Goal: Transaction & Acquisition: Purchase product/service

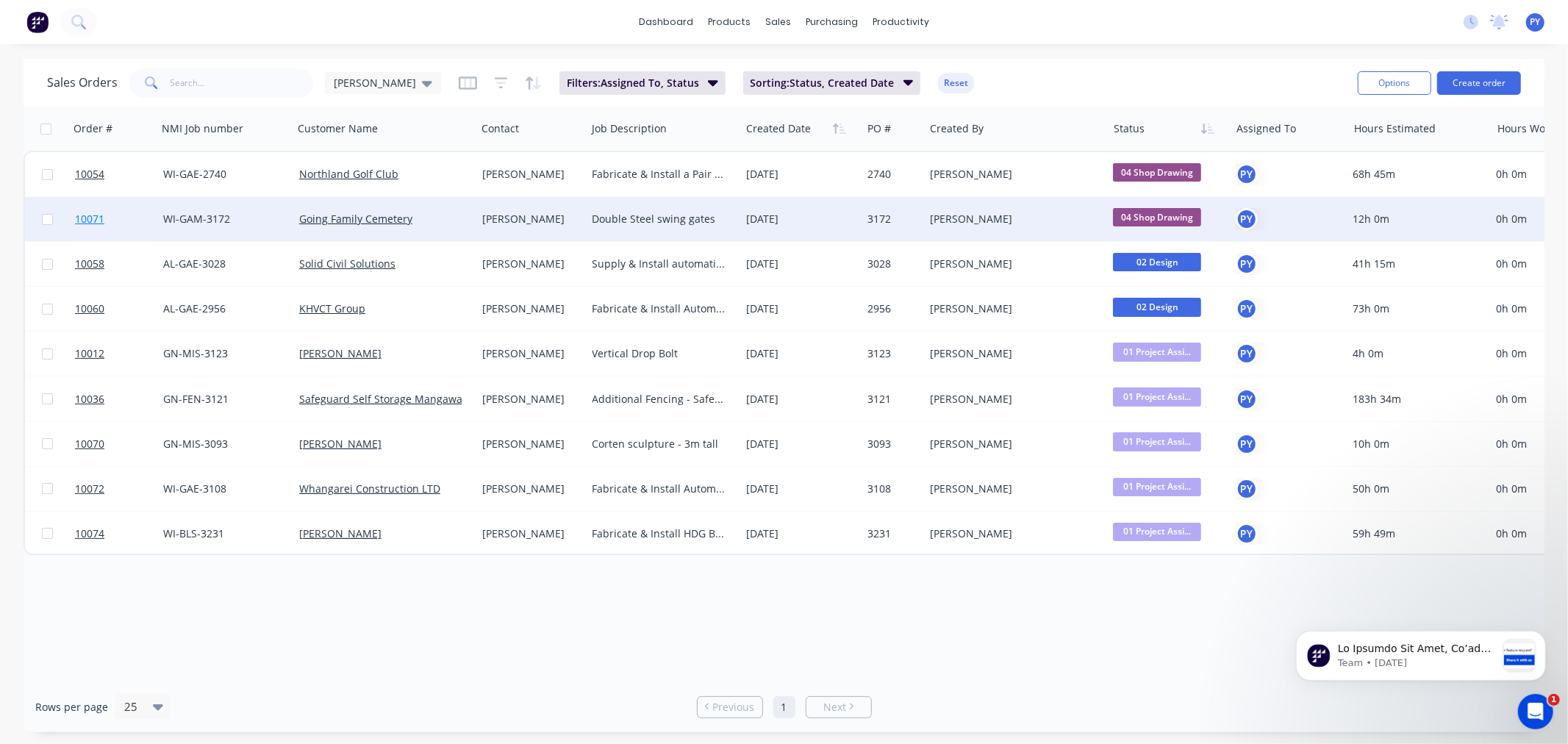
click at [86, 217] on span "10071" at bounding box center [89, 219] width 29 height 15
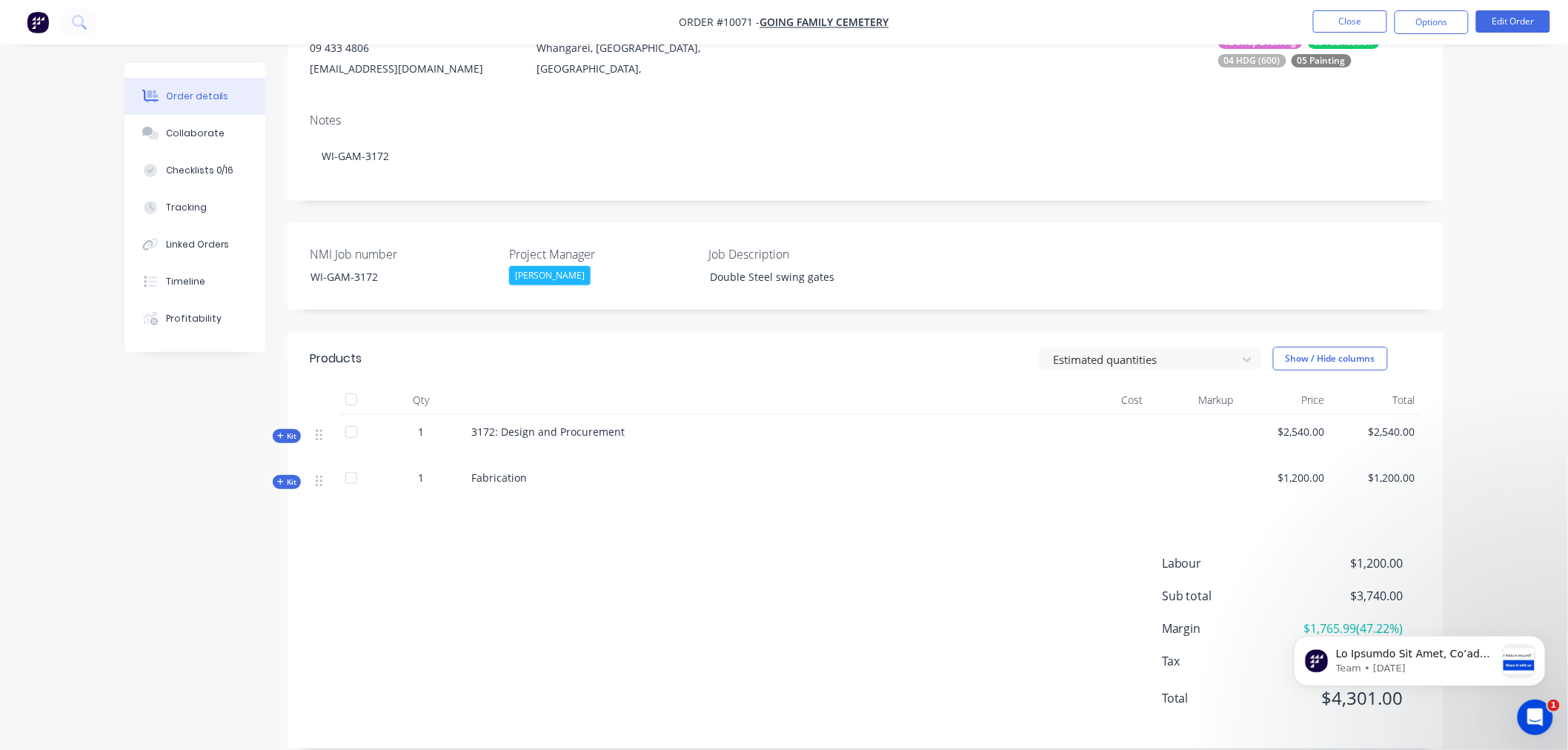
scroll to position [128, 0]
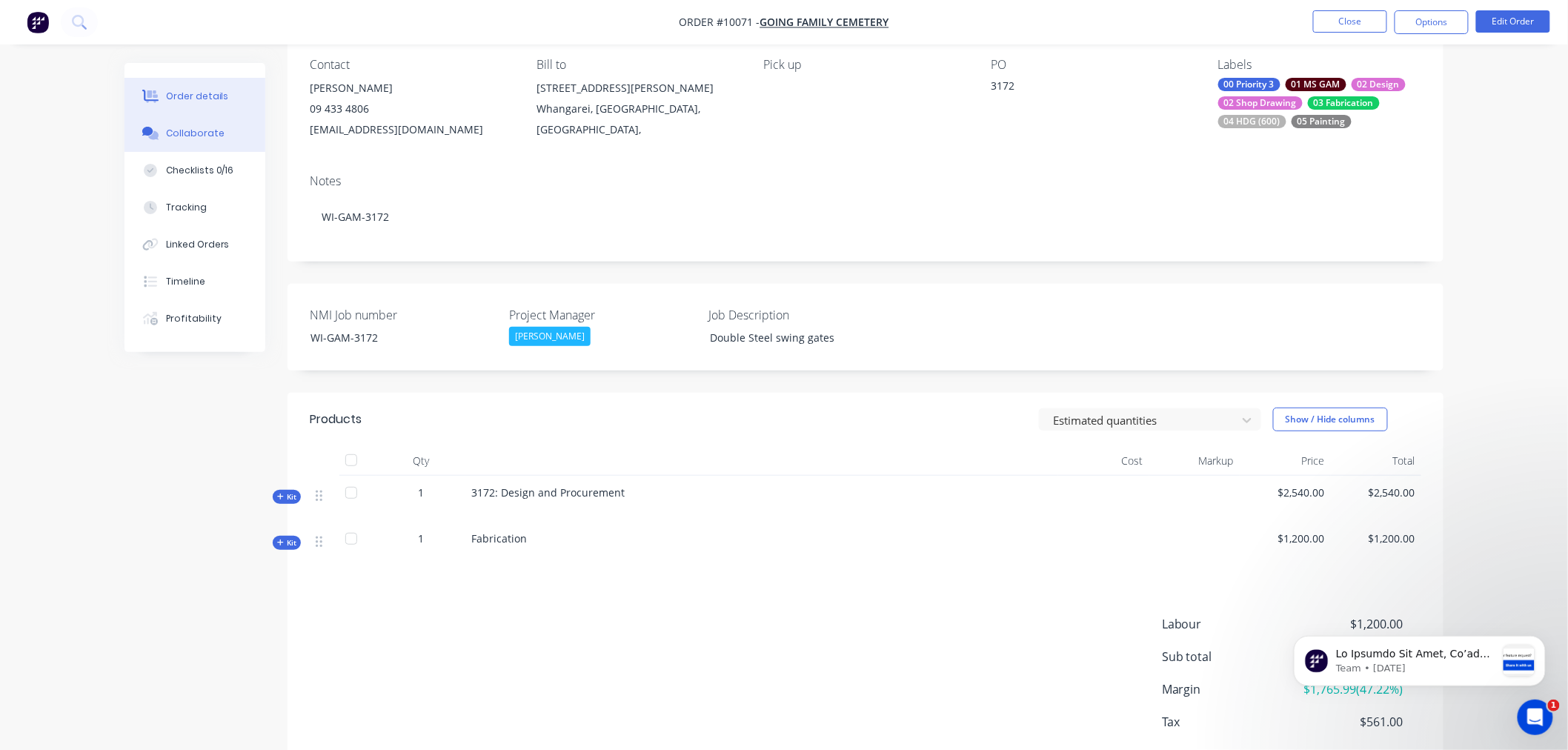
click at [190, 135] on div "Collaborate" at bounding box center [195, 133] width 58 height 13
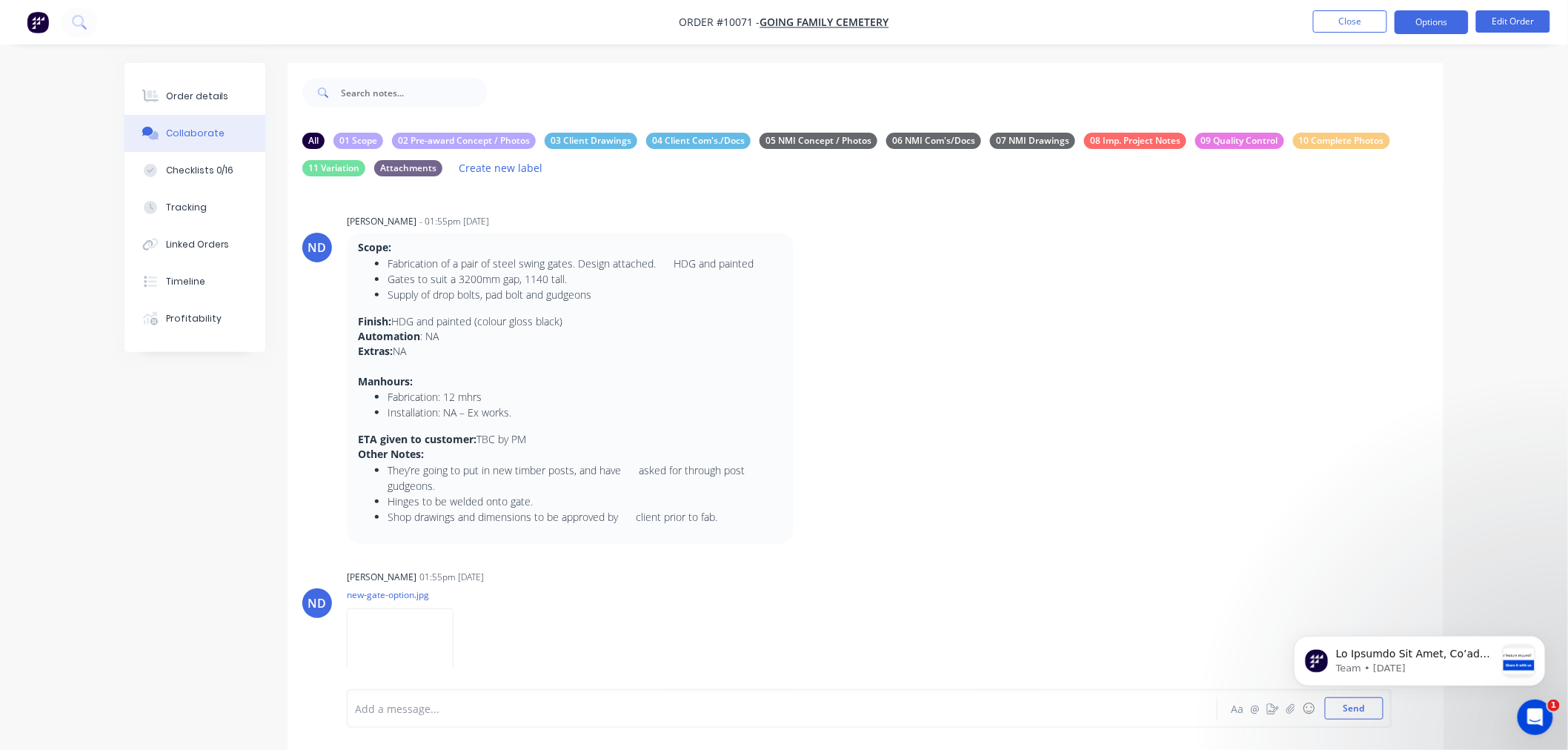
click at [1424, 24] on button "Options" at bounding box center [1430, 22] width 74 height 24
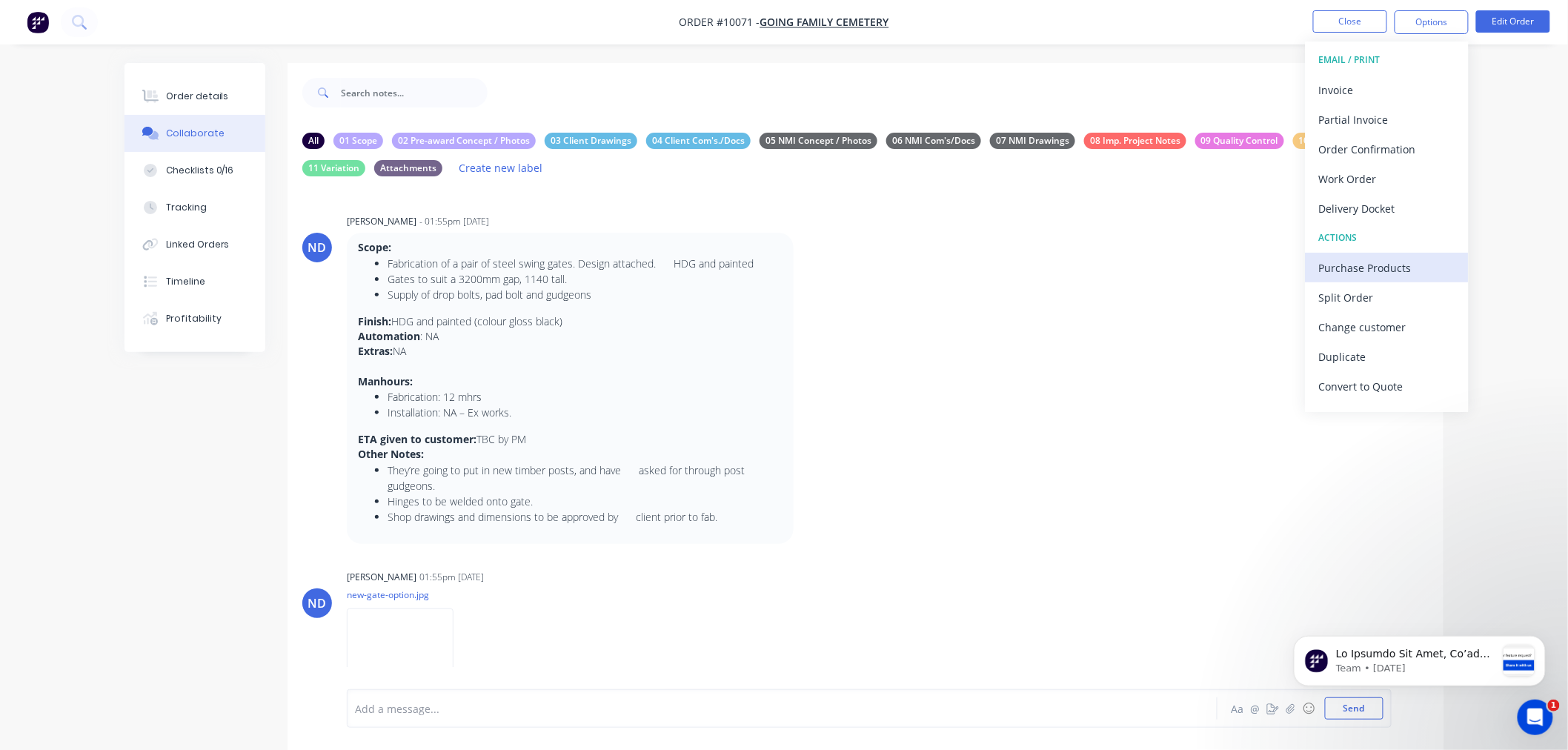
click at [1378, 274] on div "Purchase Products" at bounding box center [1386, 268] width 136 height 22
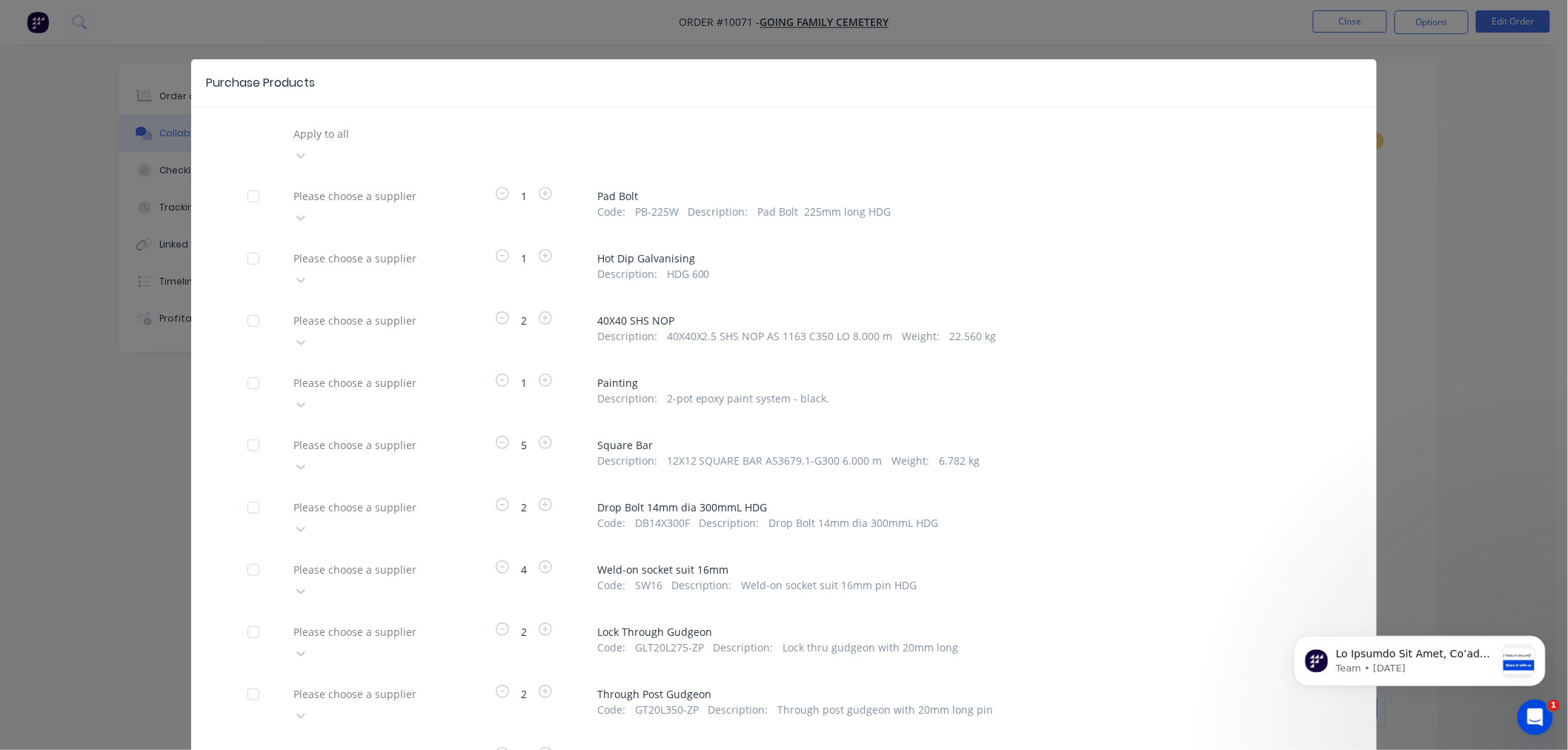
click at [245, 306] on div at bounding box center [253, 321] width 30 height 30
click at [305, 340] on icon at bounding box center [300, 343] width 9 height 5
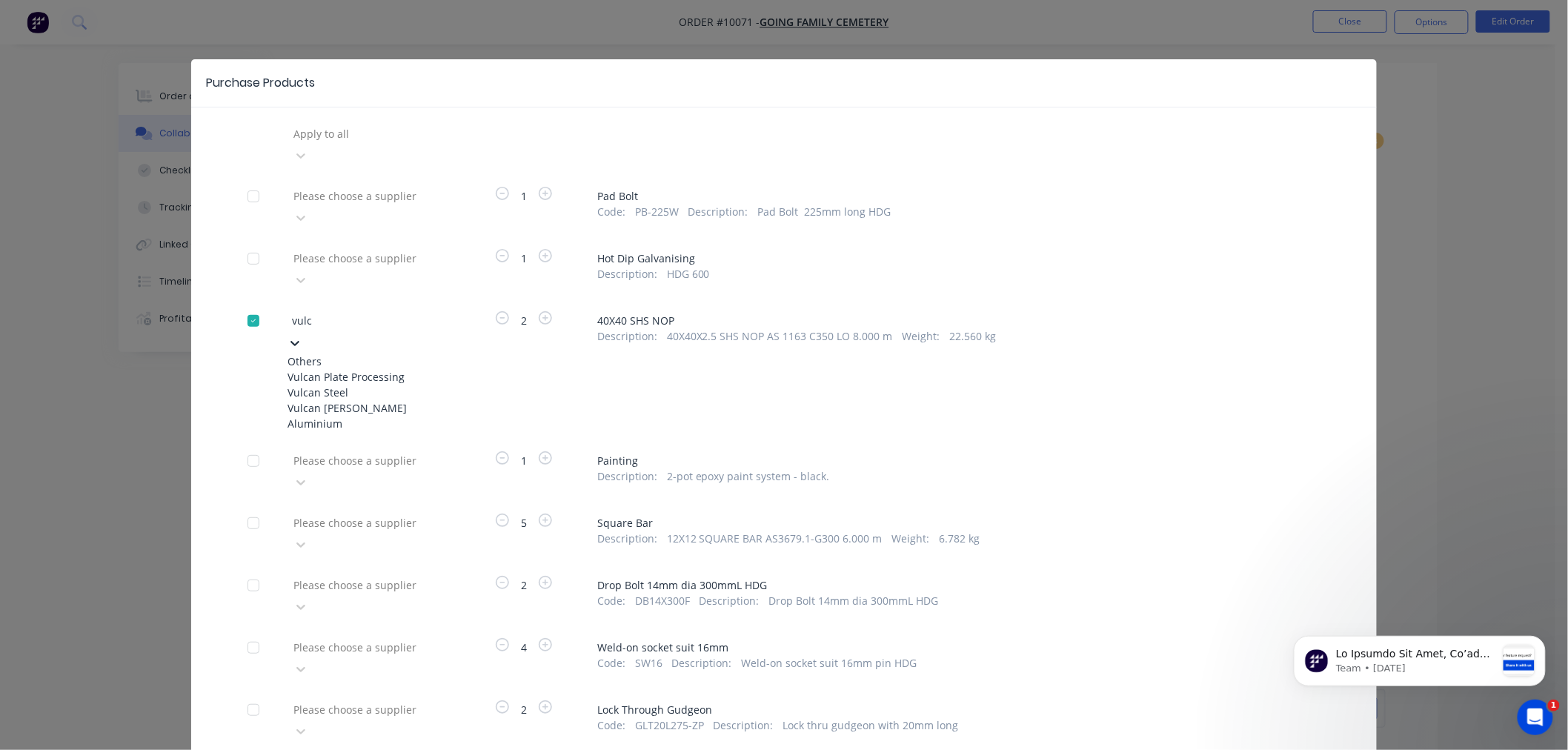
type input "vulca"
click at [326, 385] on div "Vulcan Steel" at bounding box center [369, 392] width 163 height 16
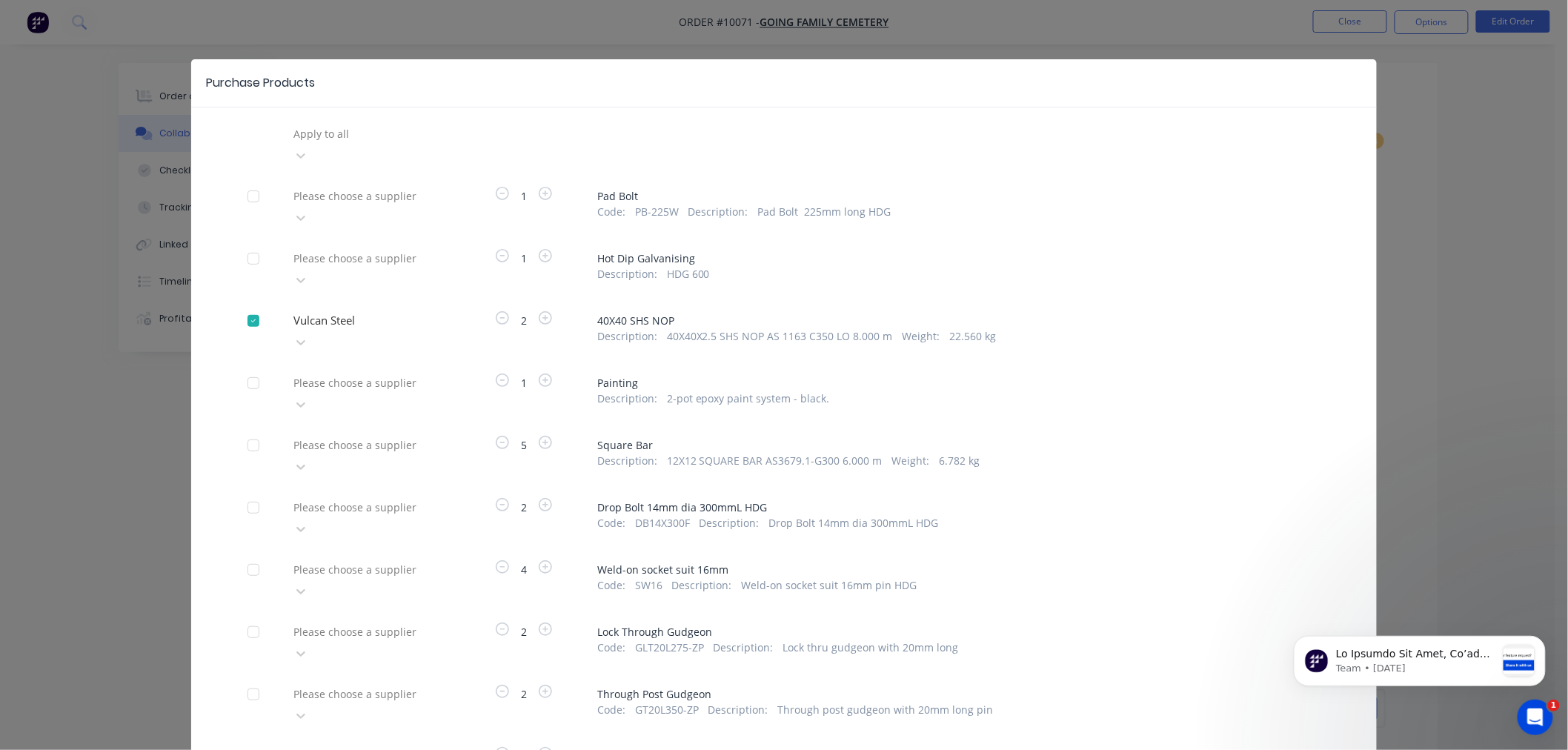
click at [246, 431] on div at bounding box center [253, 445] width 30 height 30
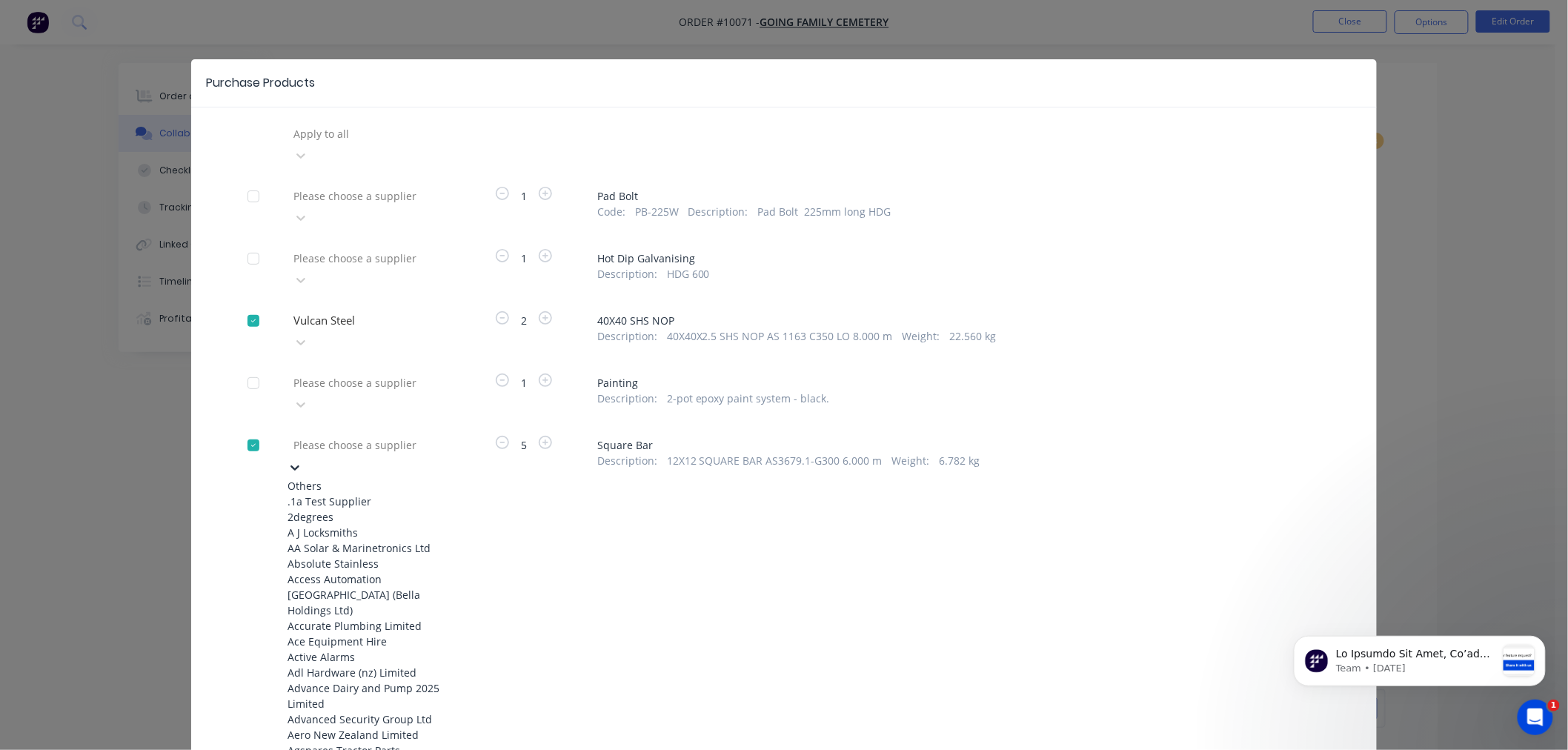
click at [302, 460] on icon at bounding box center [294, 467] width 15 height 15
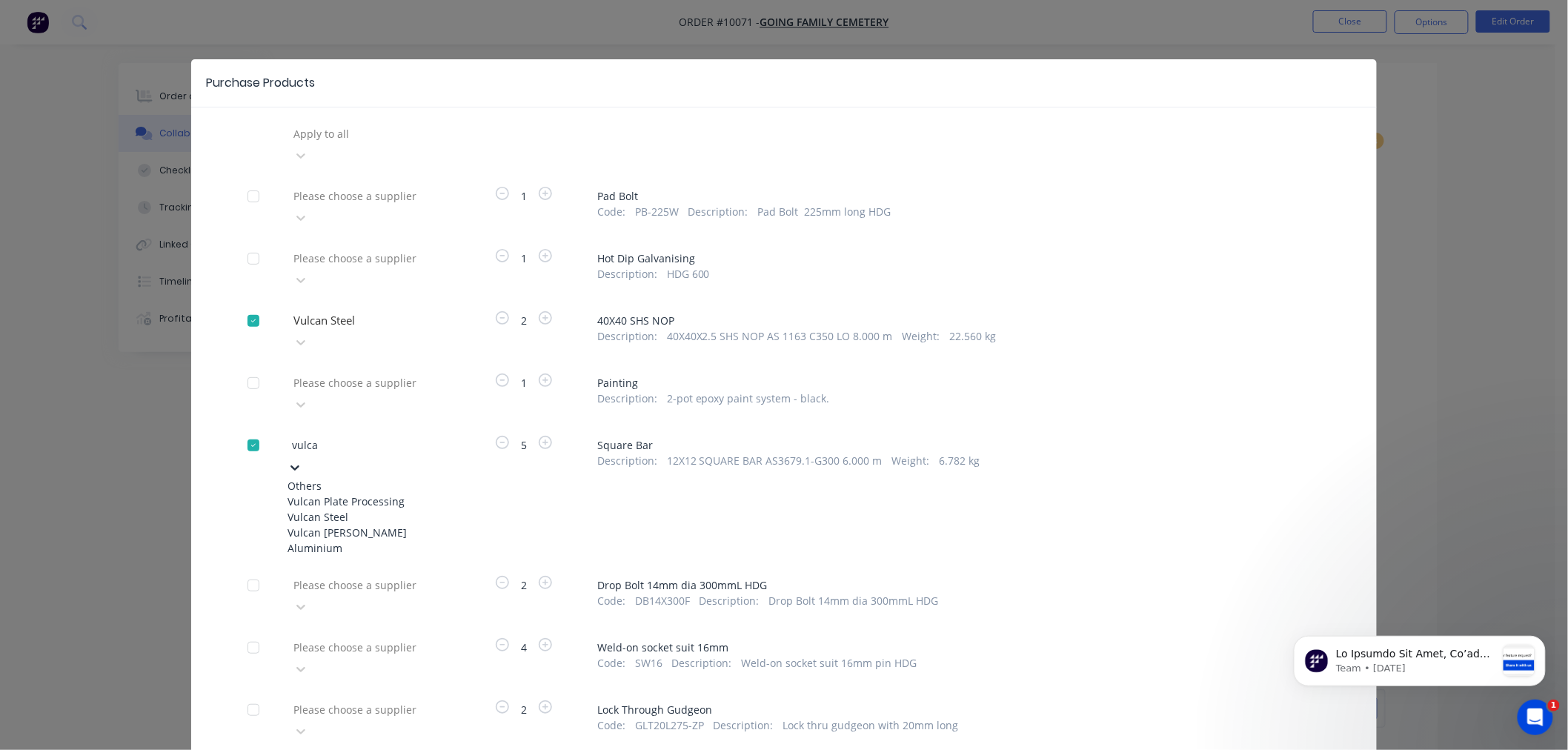
type input "vulcan"
click at [328, 509] on div "Vulcan Steel" at bounding box center [369, 517] width 163 height 16
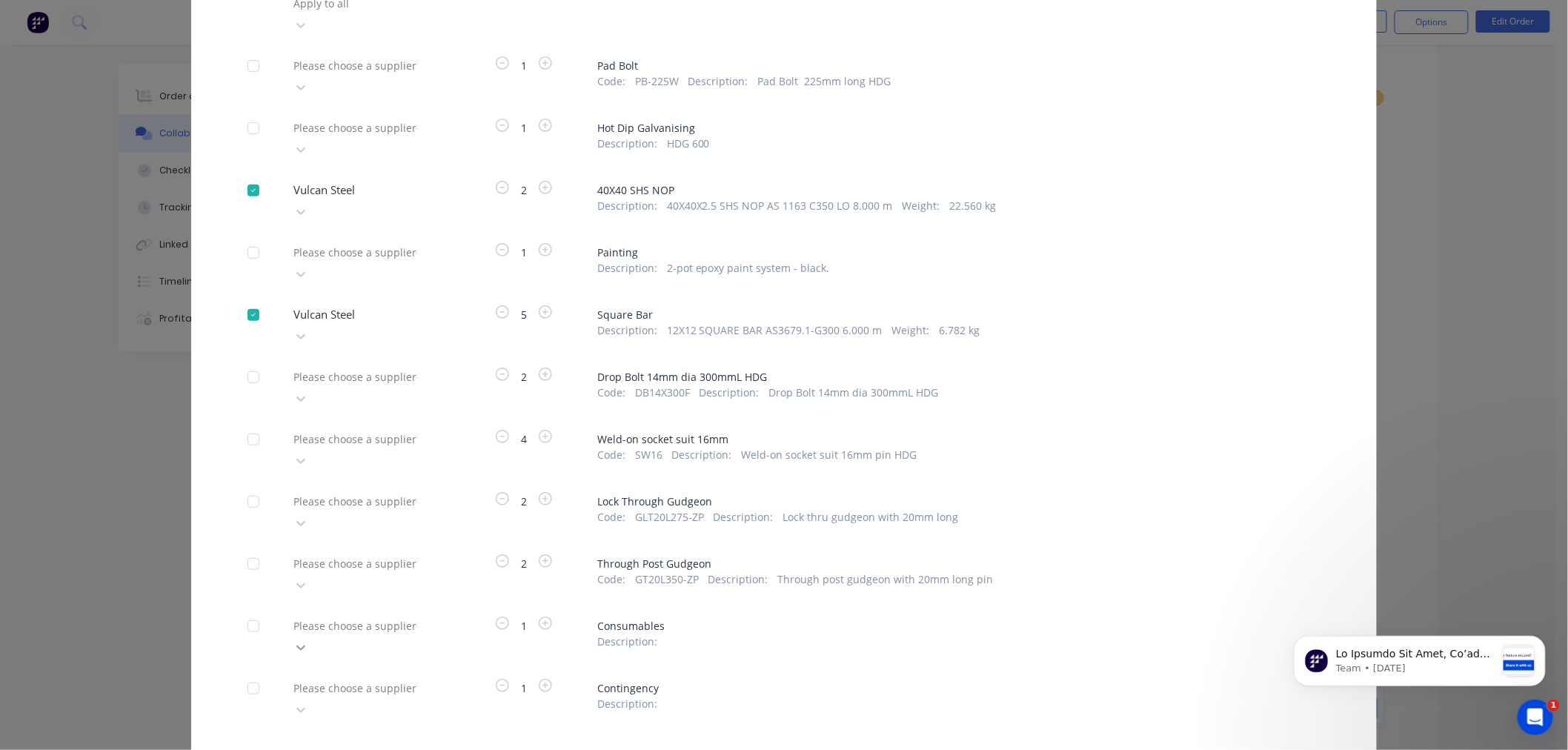
scroll to position [47, 0]
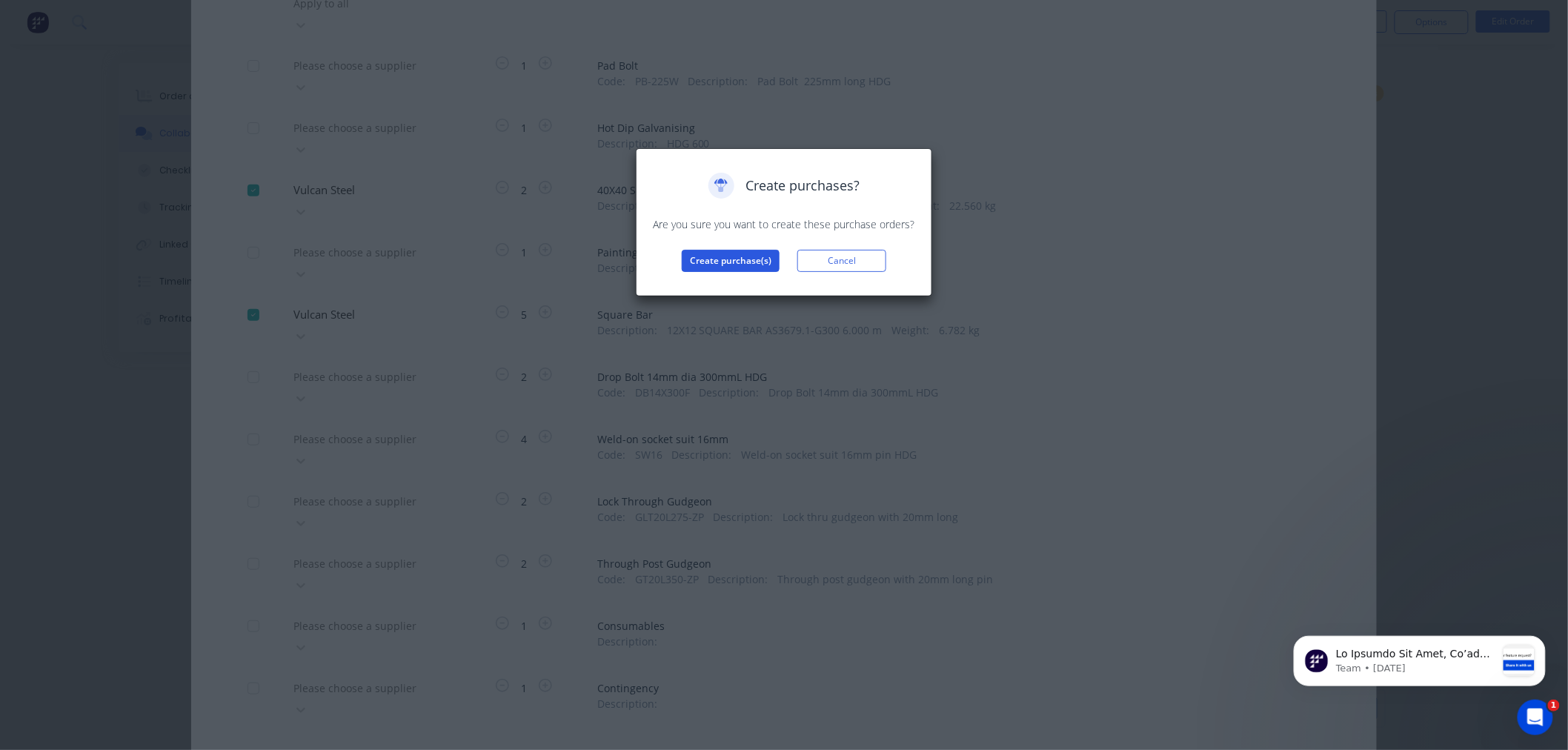
click at [720, 263] on button "Create purchase(s)" at bounding box center [730, 260] width 98 height 23
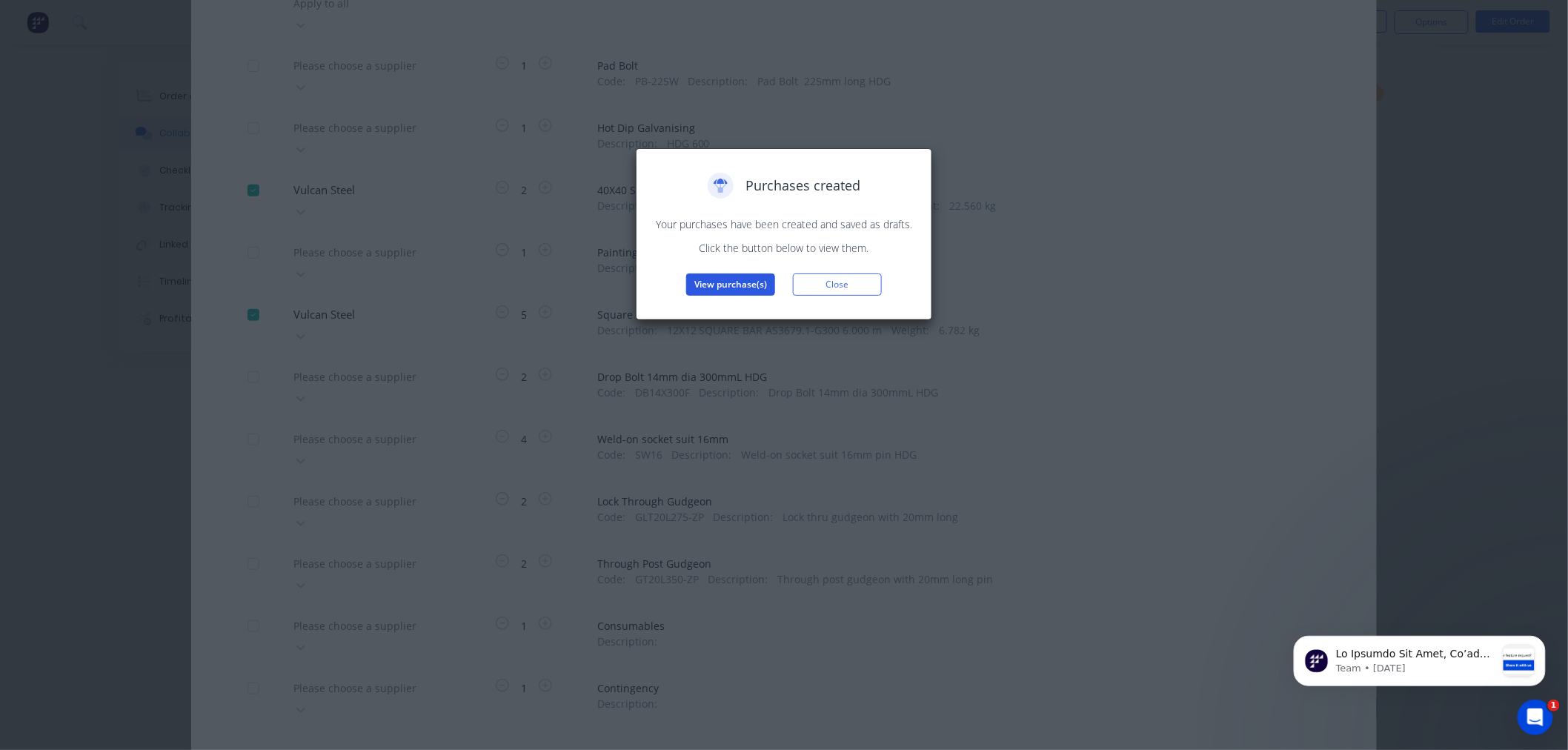
click at [720, 283] on button "View purchase(s)" at bounding box center [730, 284] width 89 height 23
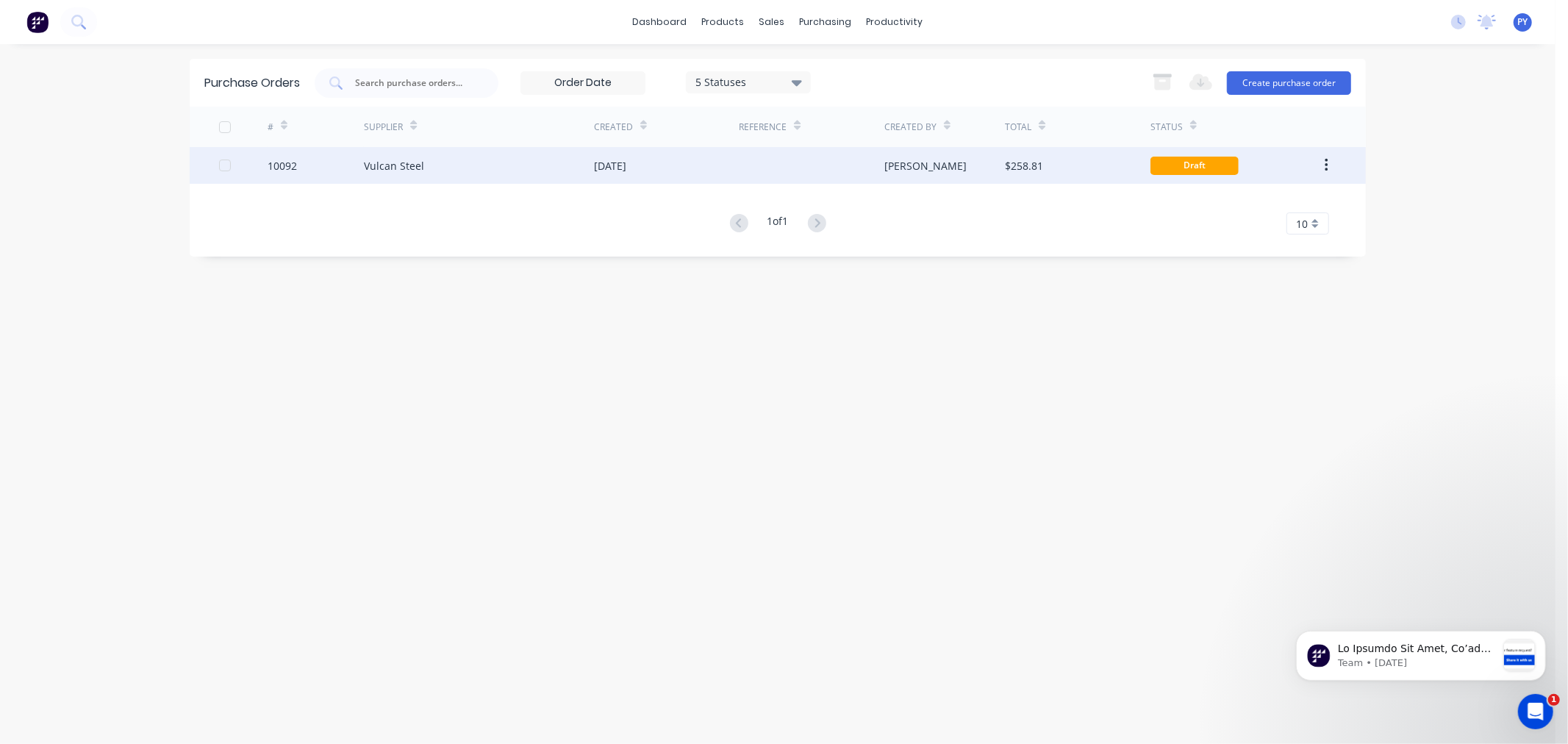
click at [392, 166] on div "Vulcan Steel" at bounding box center [394, 166] width 60 height 15
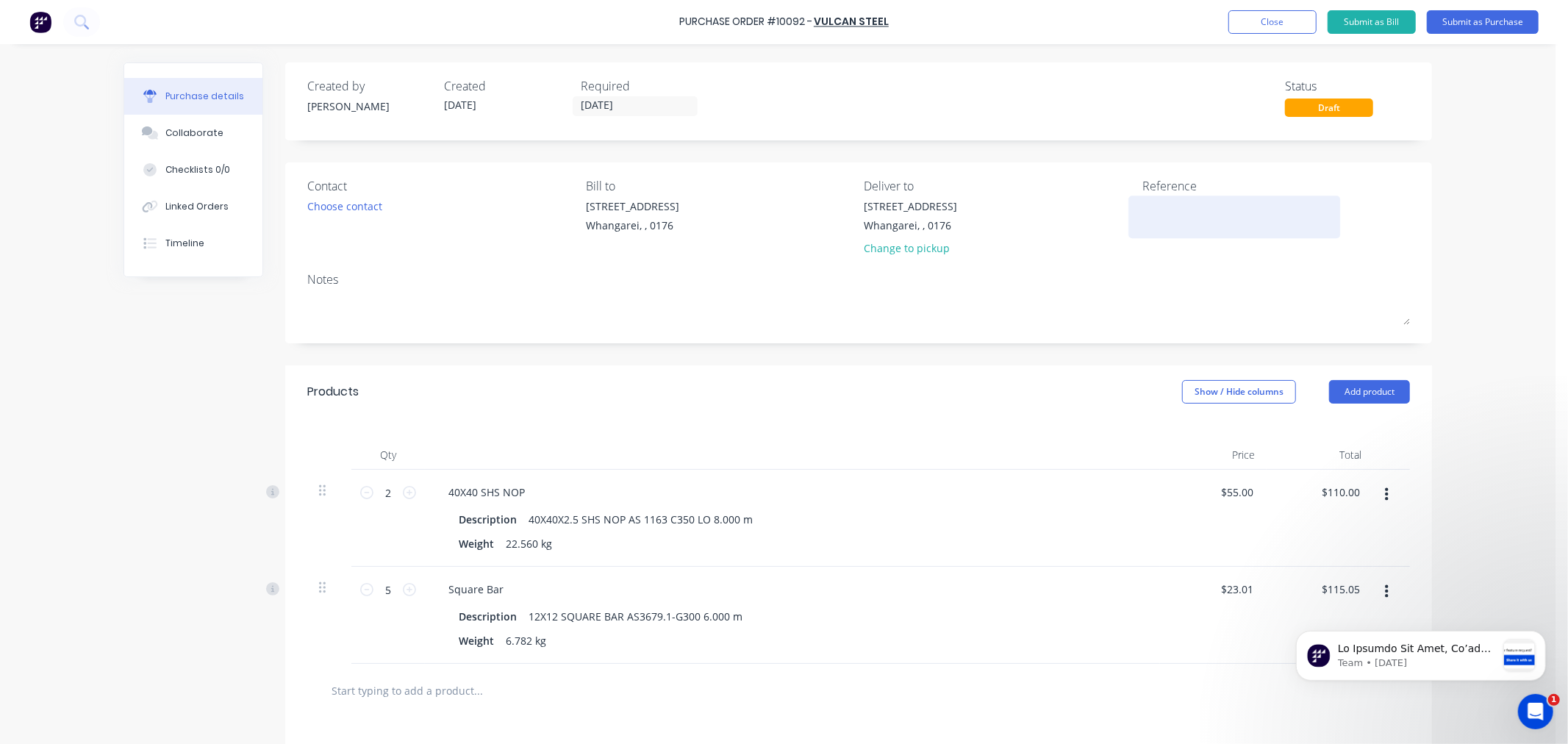
click at [1154, 214] on textarea at bounding box center [1234, 214] width 183 height 33
type textarea "3172"
type textarea "x"
type textarea "3172"
click at [581, 103] on input "[DATE]" at bounding box center [635, 106] width 123 height 19
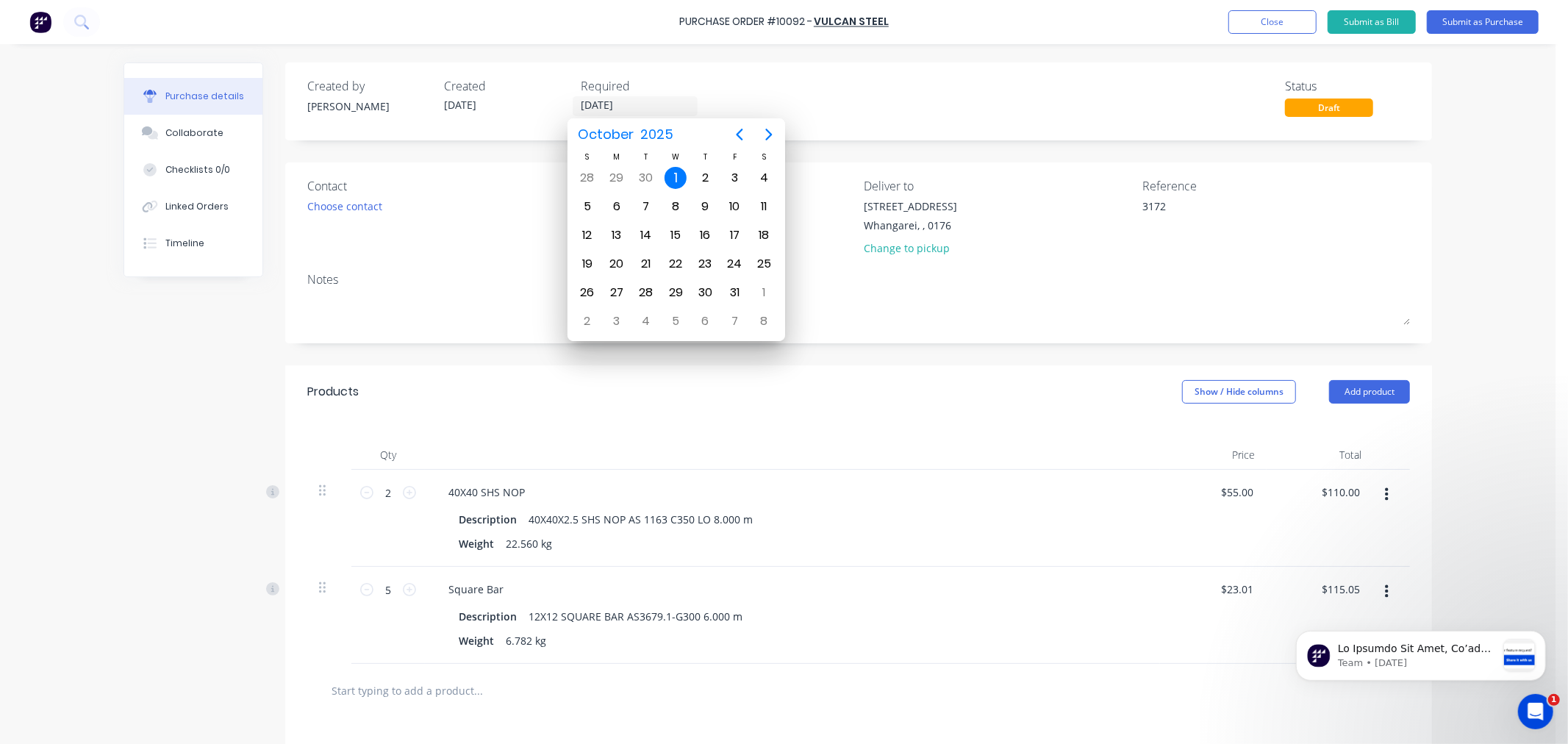
type input "[DATE]"
click at [1486, 214] on div "Purchase Order #10092 - Vulcan Steel Add product Close Submit as Bill Submit as…" at bounding box center [778, 372] width 1556 height 744
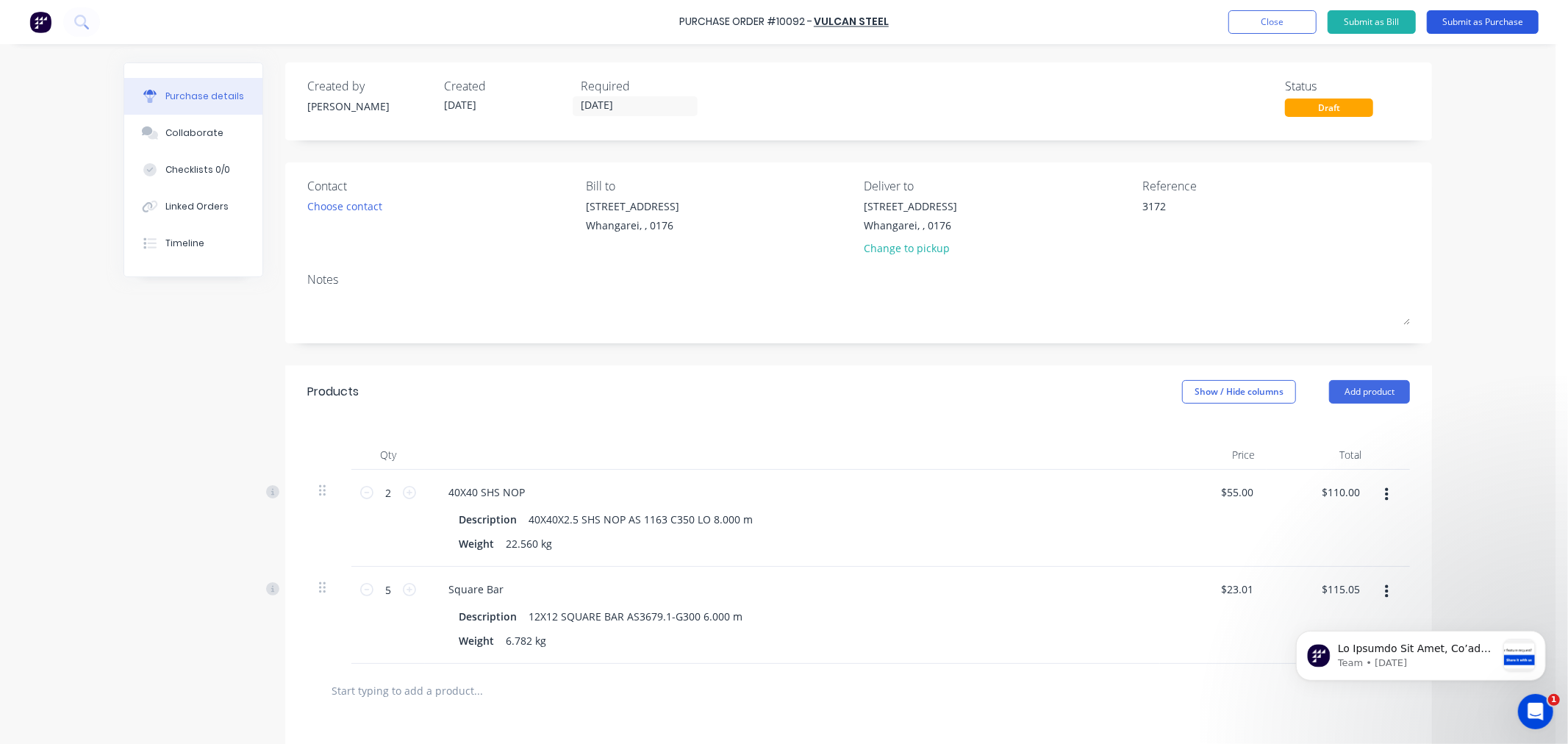
click at [1479, 19] on button "Submit as Purchase" at bounding box center [1482, 22] width 112 height 24
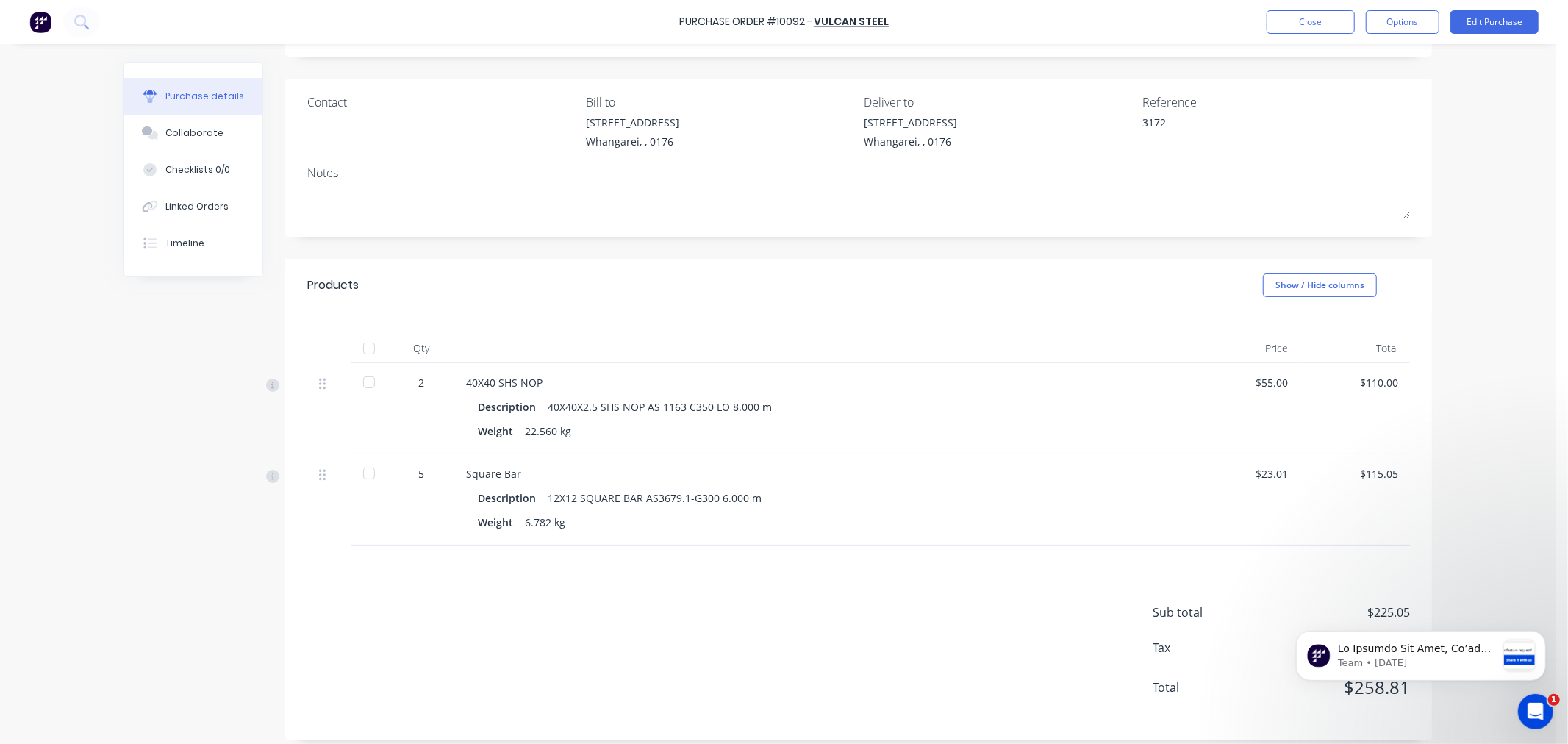
scroll to position [96, 0]
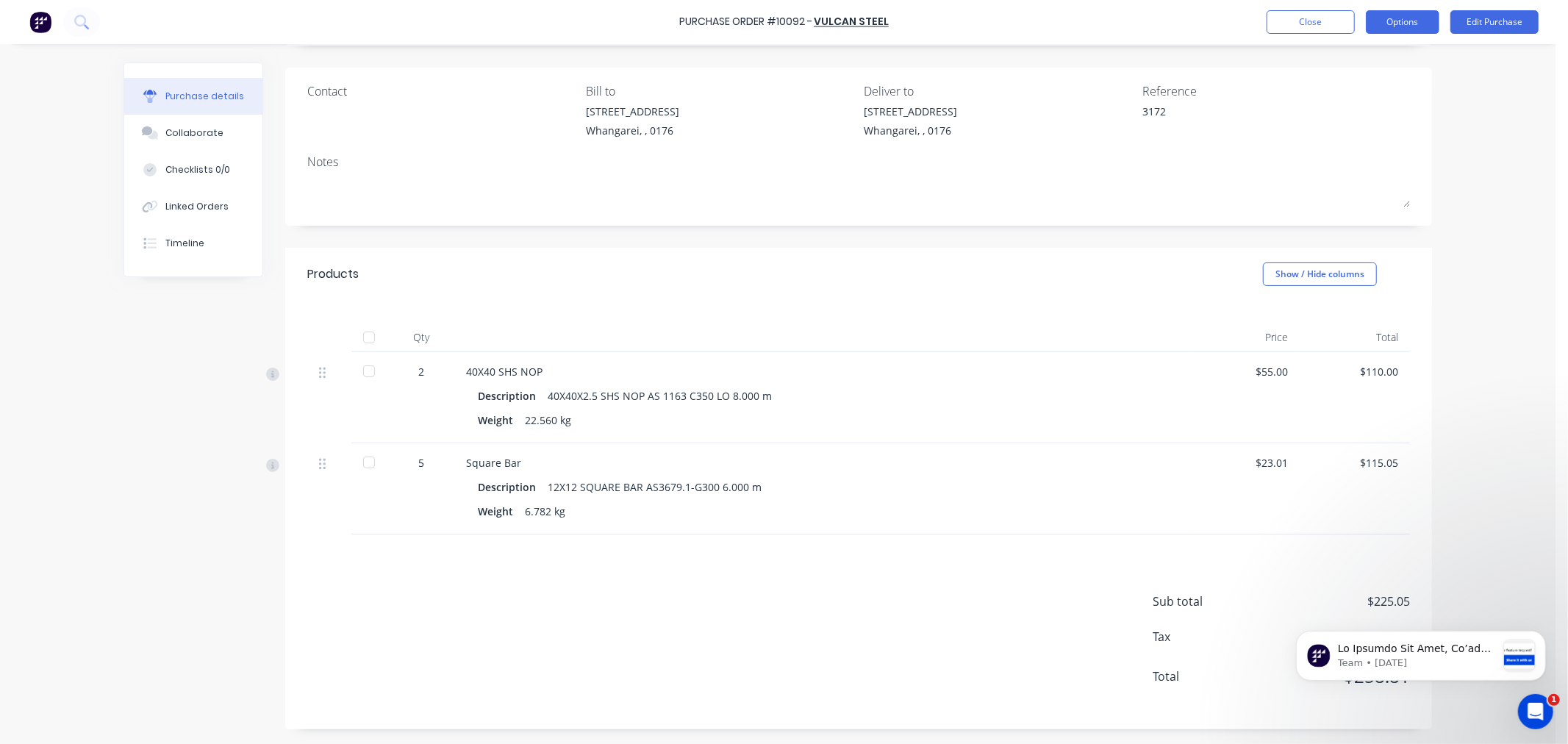
click at [1401, 20] on button "Options" at bounding box center [1402, 22] width 73 height 24
click at [1354, 61] on div "Print / Email" at bounding box center [1369, 60] width 113 height 22
click at [1324, 114] on div "Without pricing" at bounding box center [1369, 119] width 113 height 22
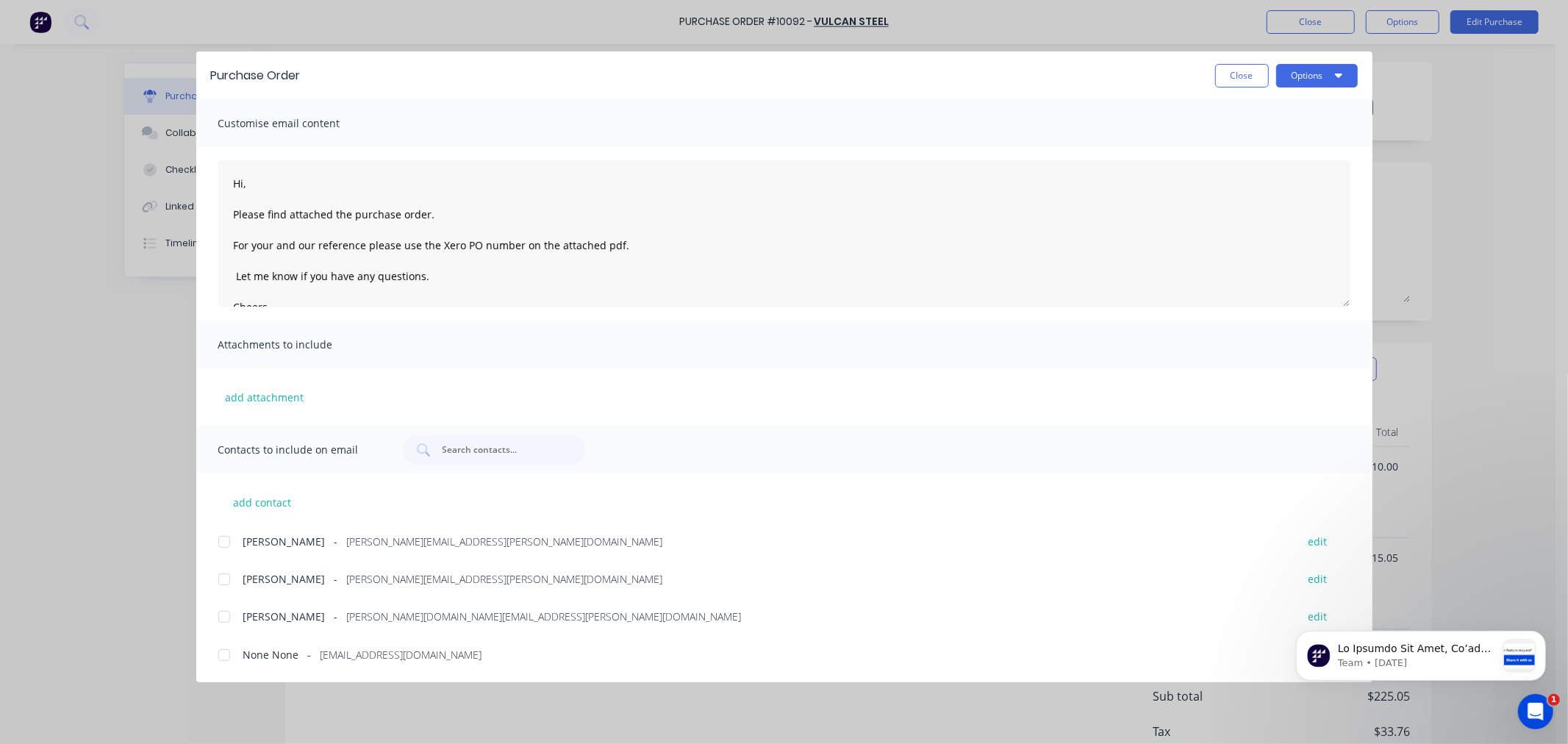
click at [221, 538] on div at bounding box center [224, 542] width 29 height 29
click at [1336, 70] on icon "button" at bounding box center [1338, 75] width 8 height 12
click at [1253, 171] on div "Email" at bounding box center [1287, 172] width 113 height 22
click at [1239, 77] on button "Close" at bounding box center [1242, 76] width 54 height 24
type textarea "x"
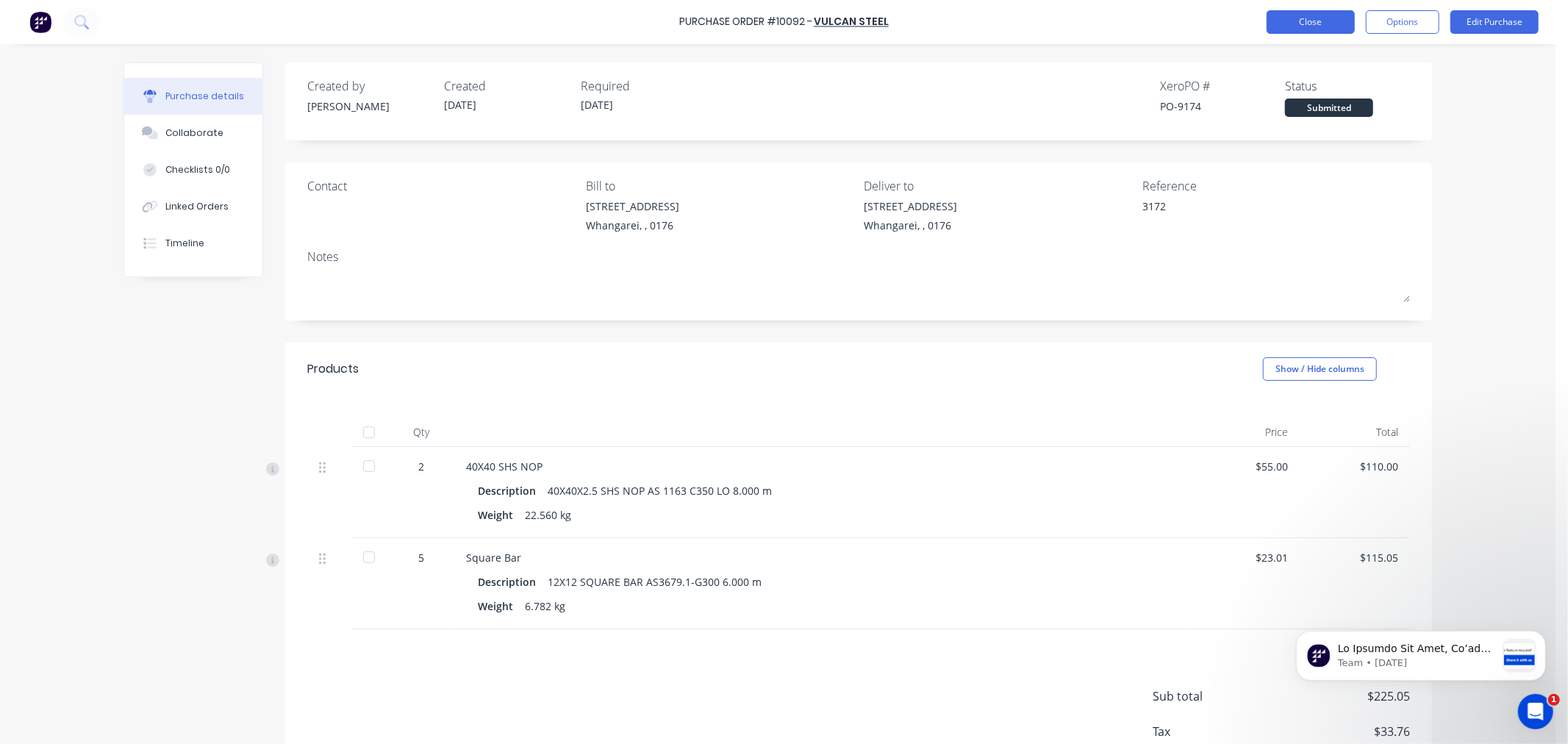
click at [1313, 21] on button "Close" at bounding box center [1311, 22] width 88 height 24
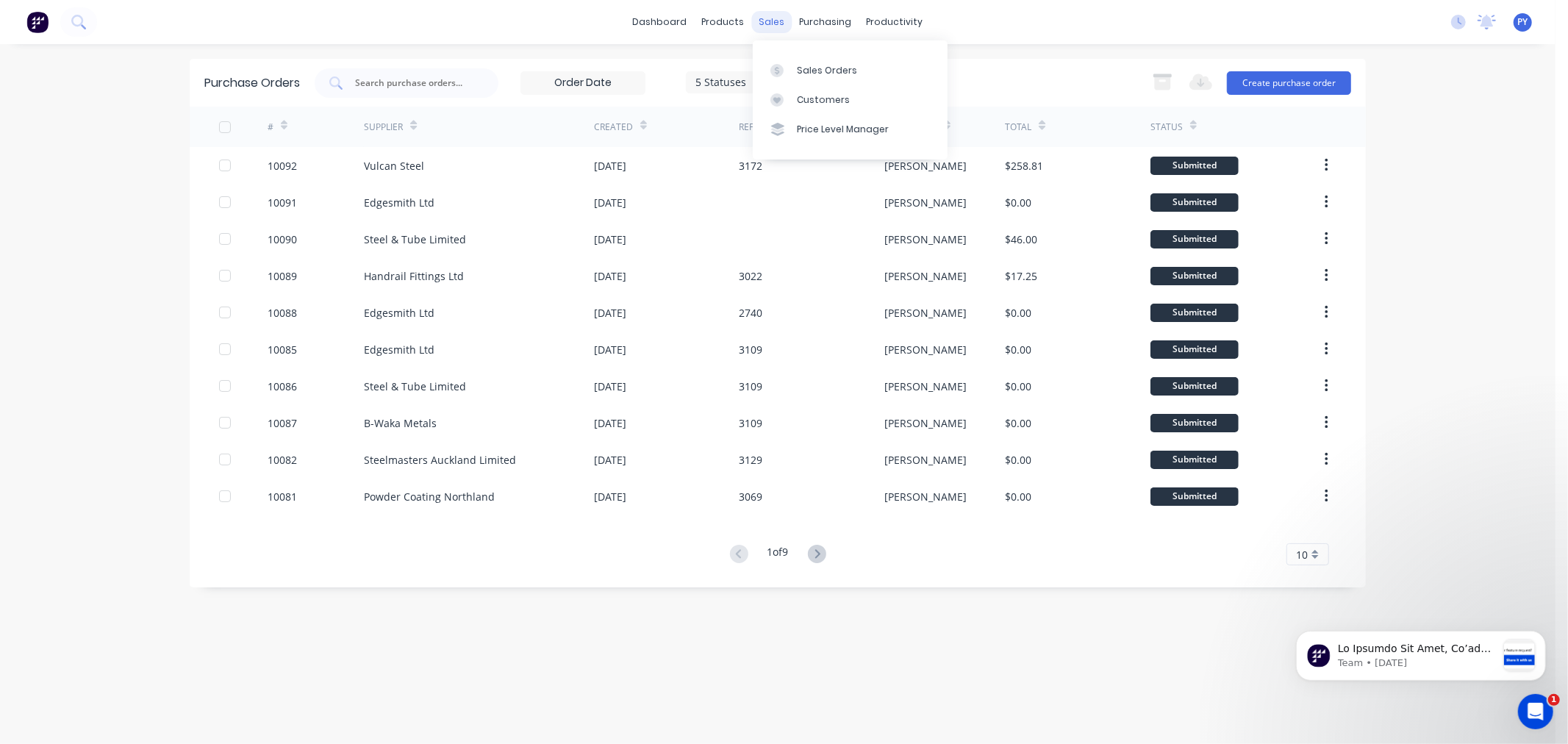
click at [772, 23] on div "sales" at bounding box center [772, 22] width 40 height 22
click at [814, 69] on div "Sales Orders" at bounding box center [827, 70] width 60 height 13
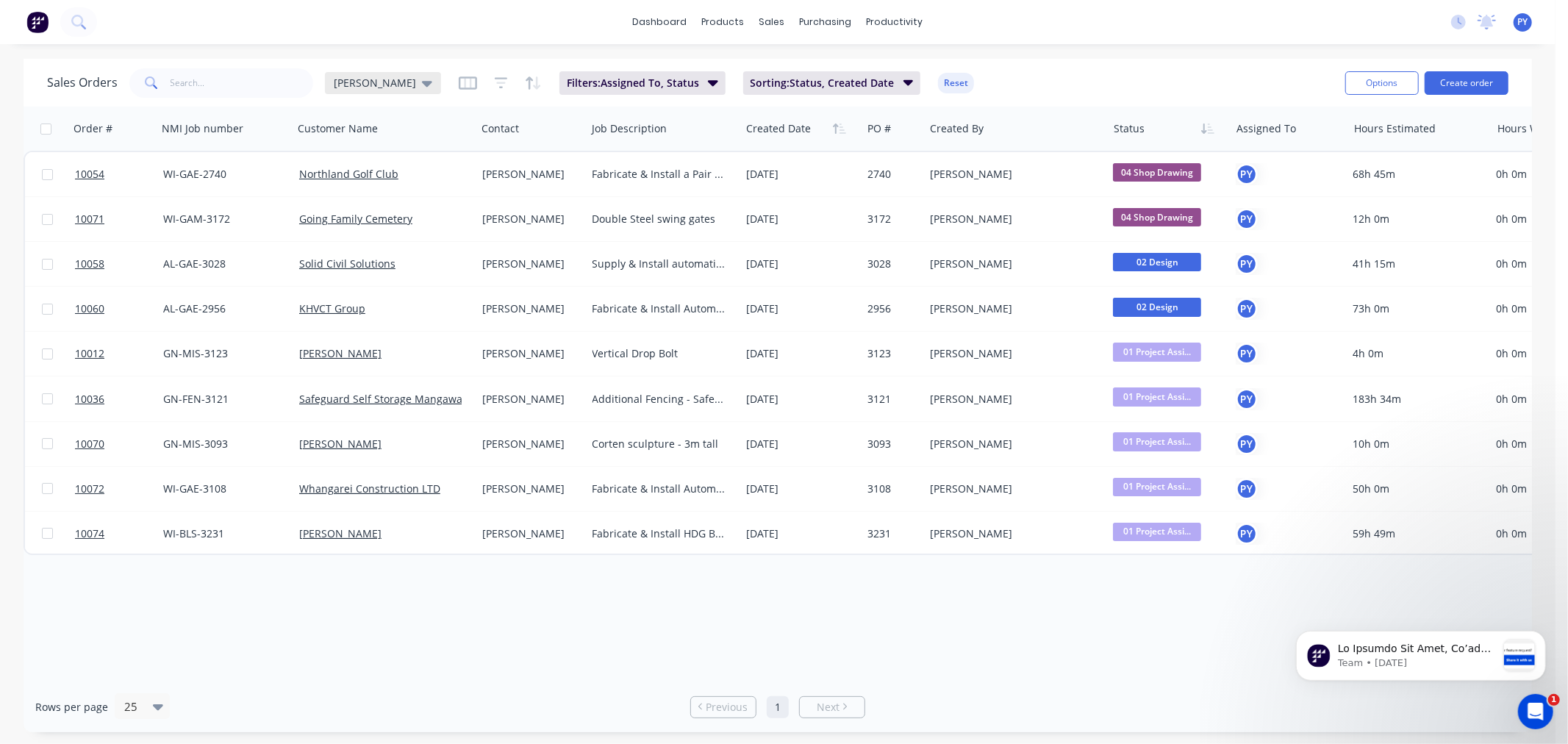
click at [422, 84] on icon at bounding box center [426, 84] width 10 height 6
click at [362, 268] on button "Main View" at bounding box center [412, 267] width 167 height 17
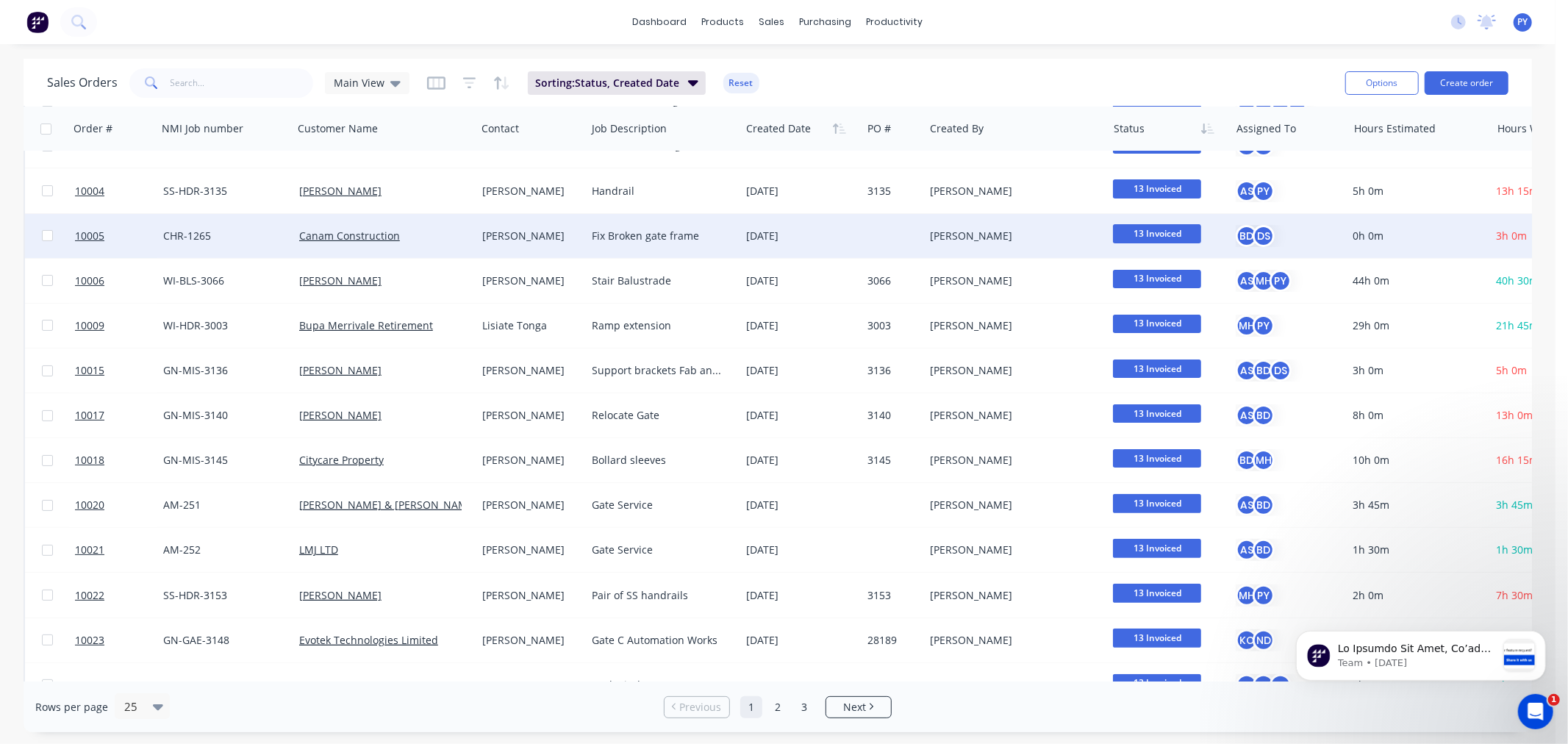
scroll to position [191, 0]
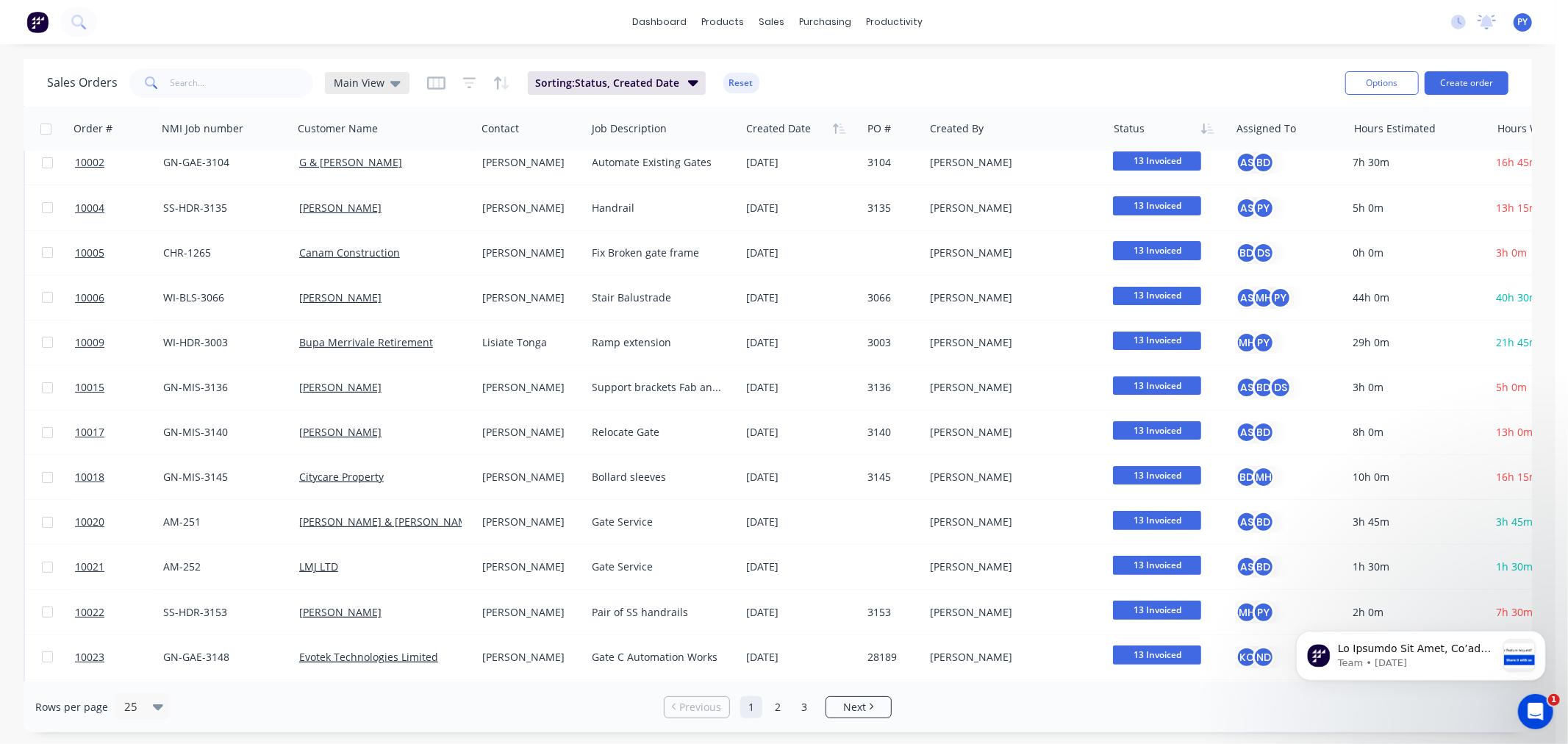
click at [390, 79] on icon at bounding box center [395, 82] width 10 height 16
click at [361, 236] on button "[PERSON_NAME] (Default)" at bounding box center [412, 237] width 167 height 17
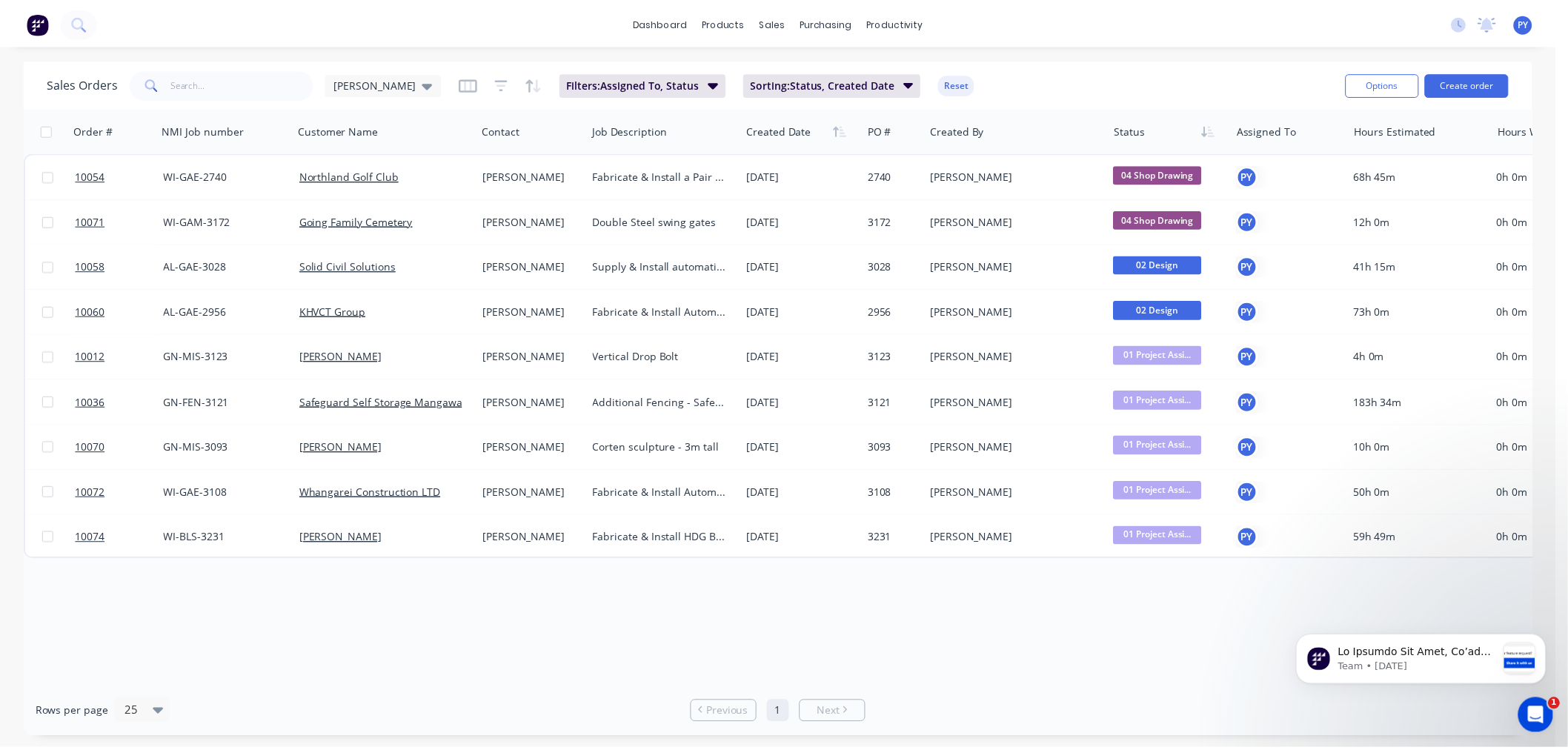
scroll to position [0, 0]
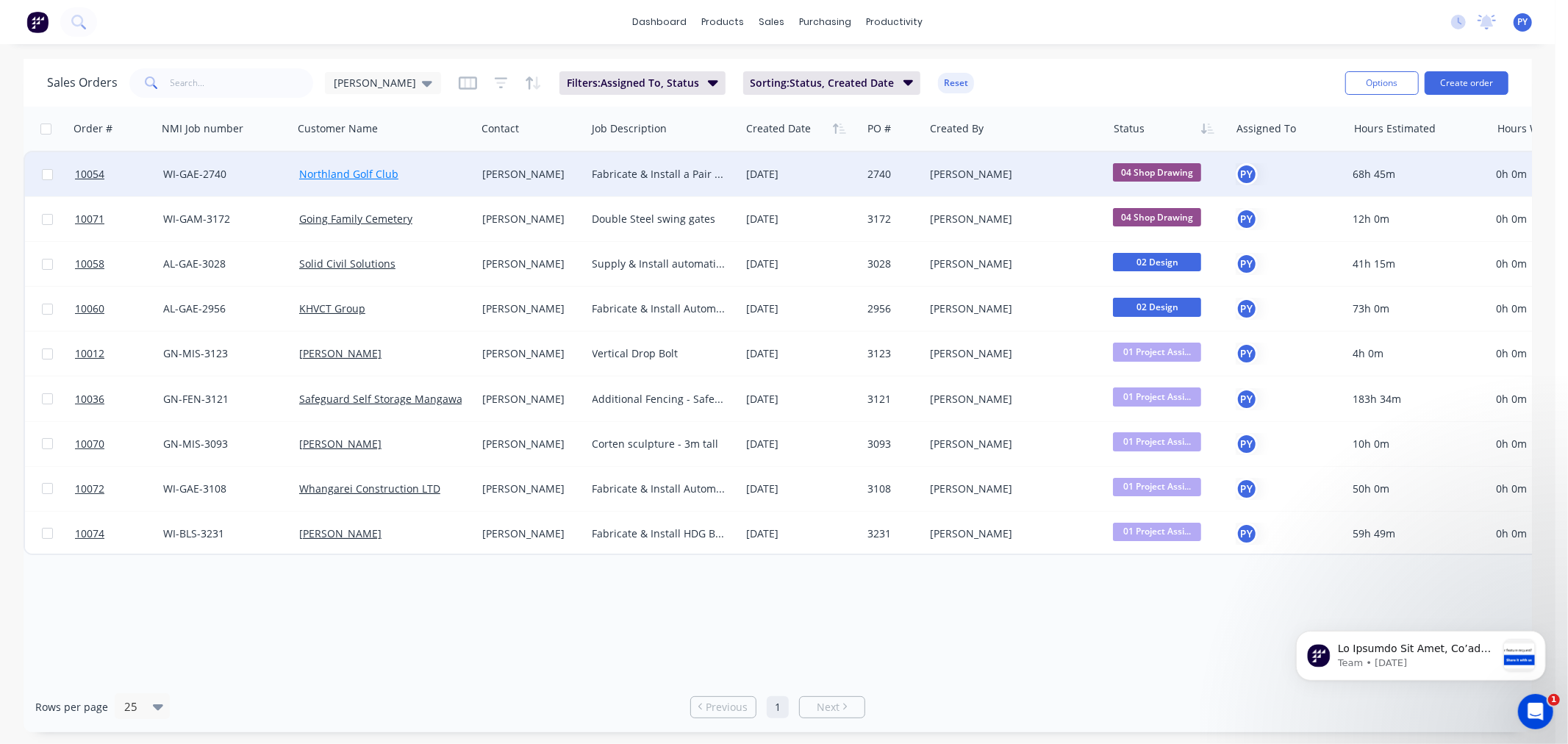
click at [331, 173] on link "Northland Golf Club" at bounding box center [348, 173] width 99 height 14
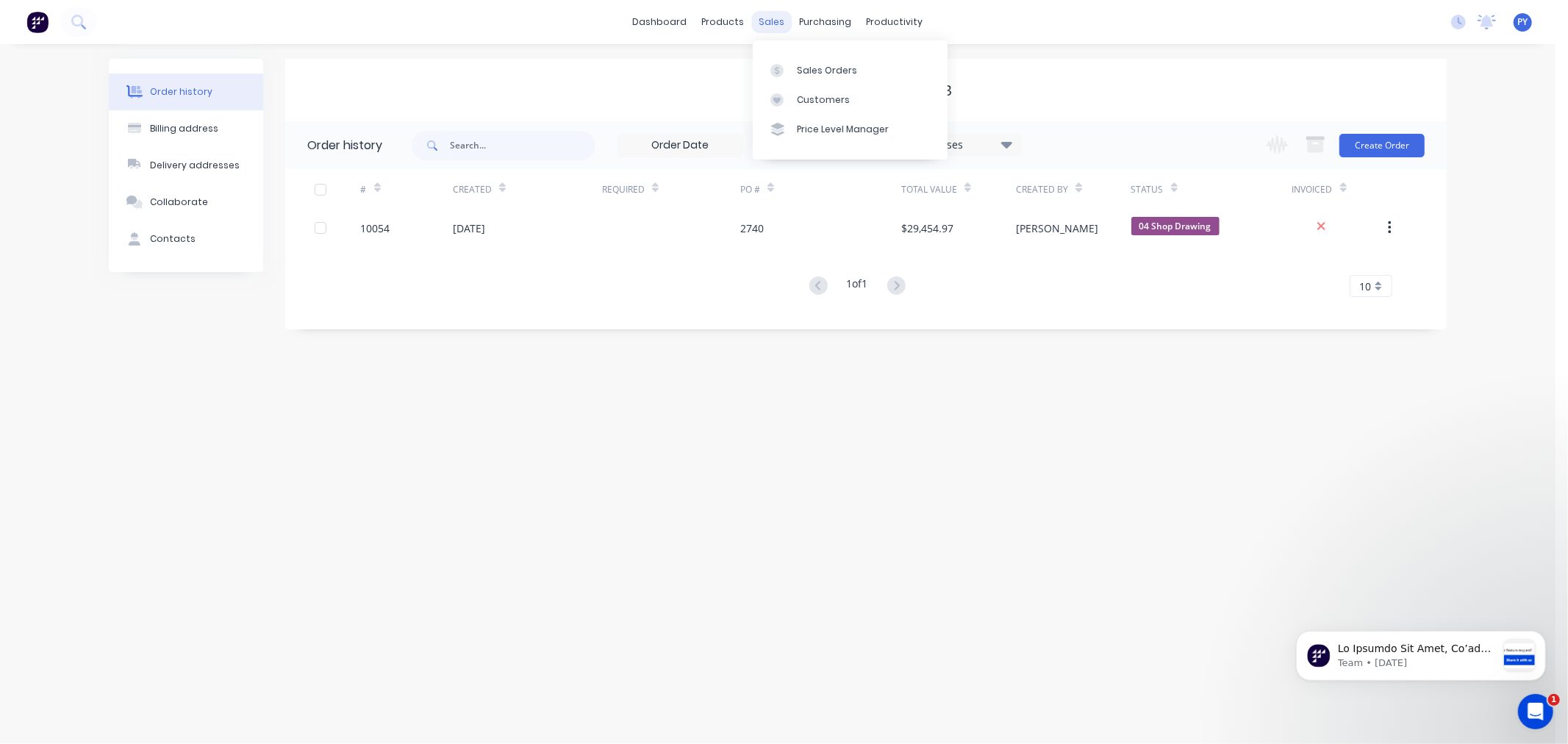
click at [762, 17] on div "sales" at bounding box center [772, 22] width 40 height 22
click at [806, 69] on div "Sales Orders" at bounding box center [827, 70] width 60 height 13
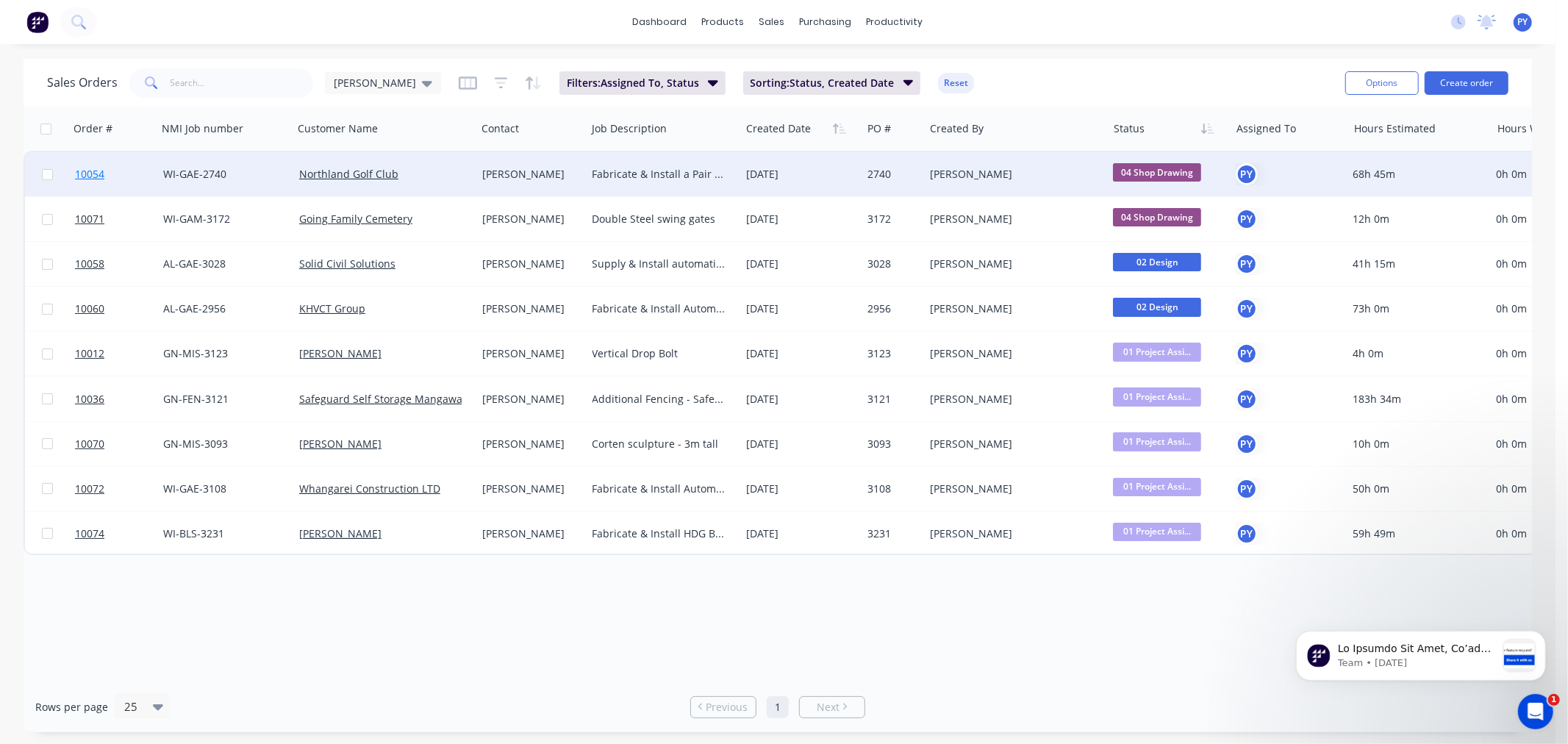
click at [86, 171] on span "10054" at bounding box center [89, 173] width 29 height 15
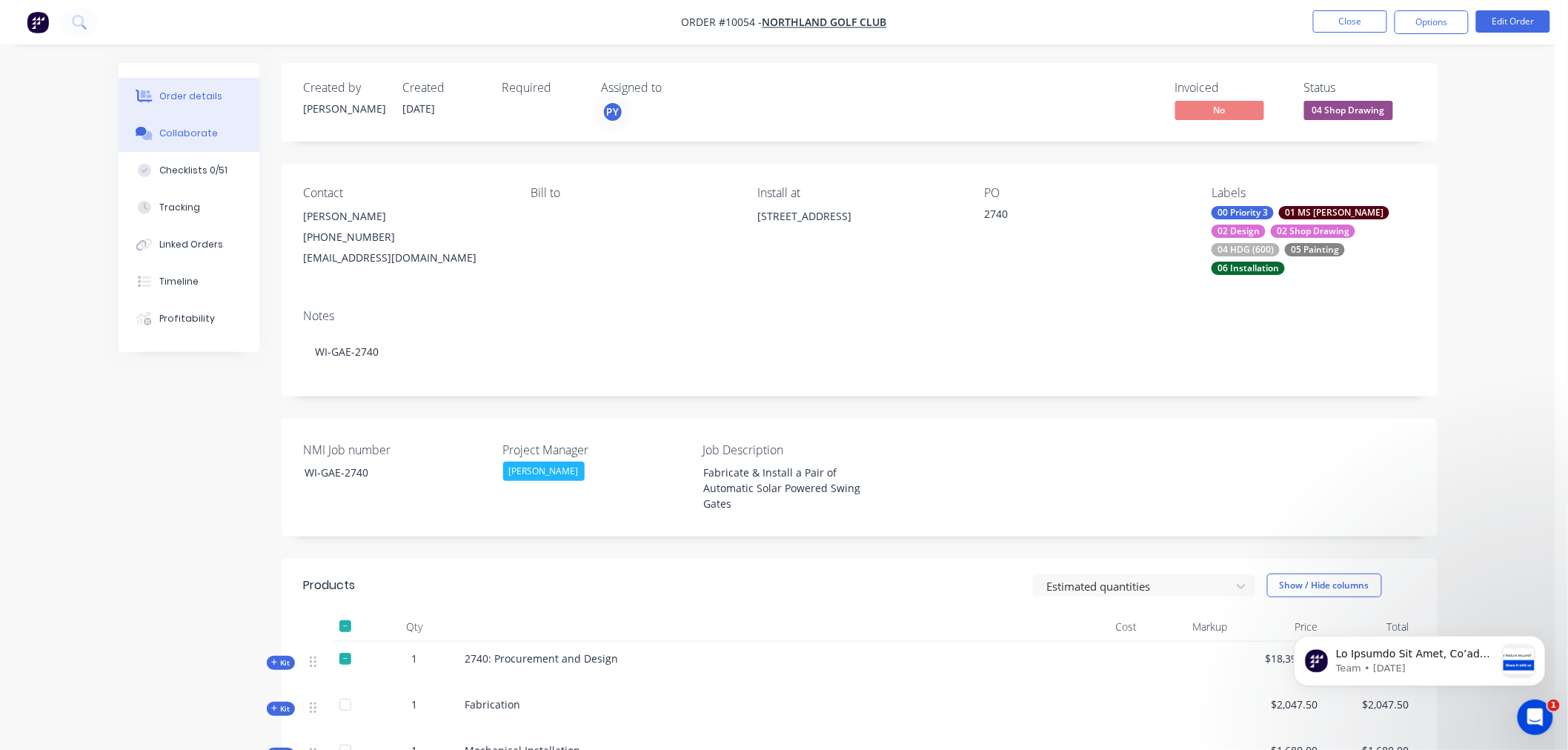
click at [167, 134] on div "Collaborate" at bounding box center [188, 133] width 58 height 13
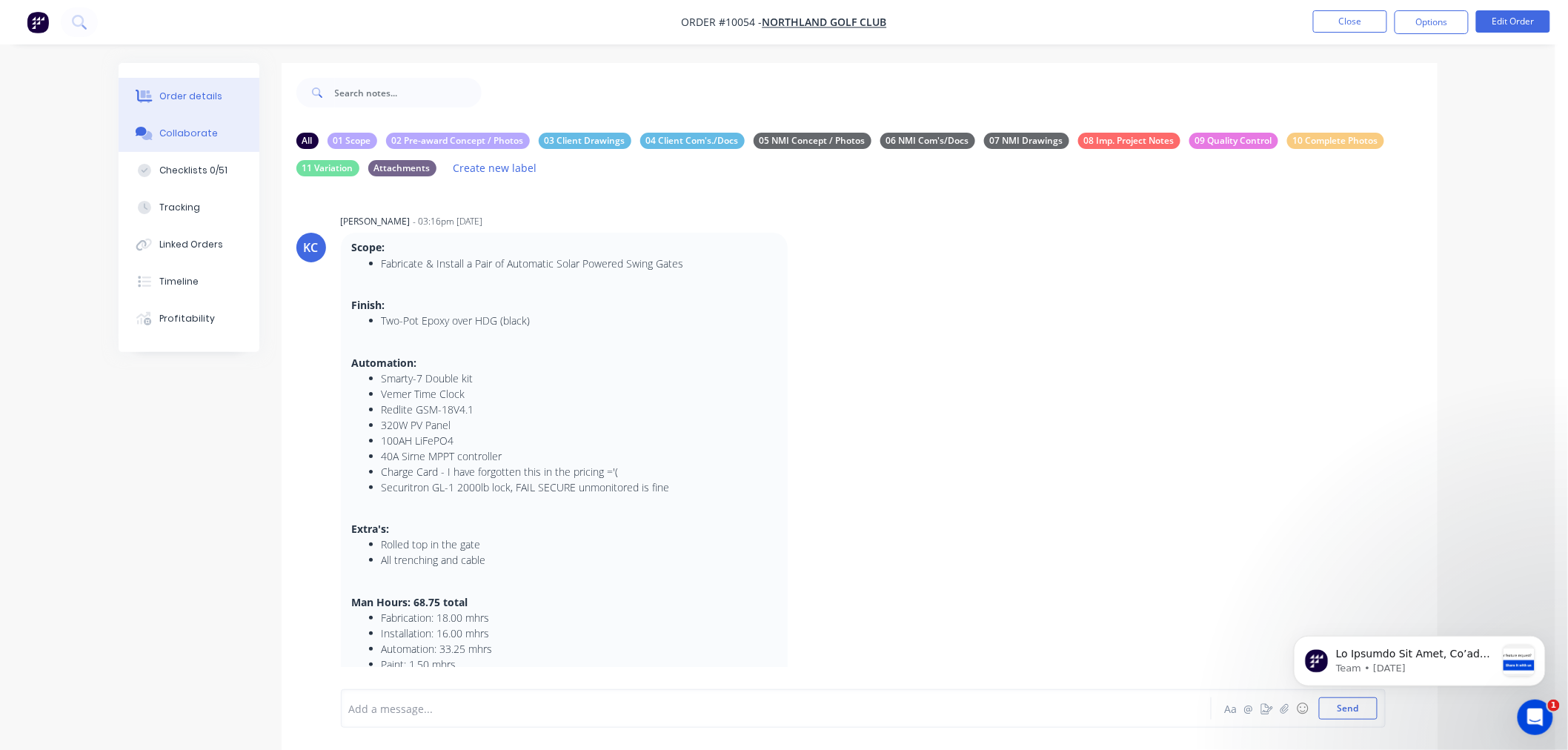
click at [201, 92] on div "Order details" at bounding box center [190, 96] width 63 height 13
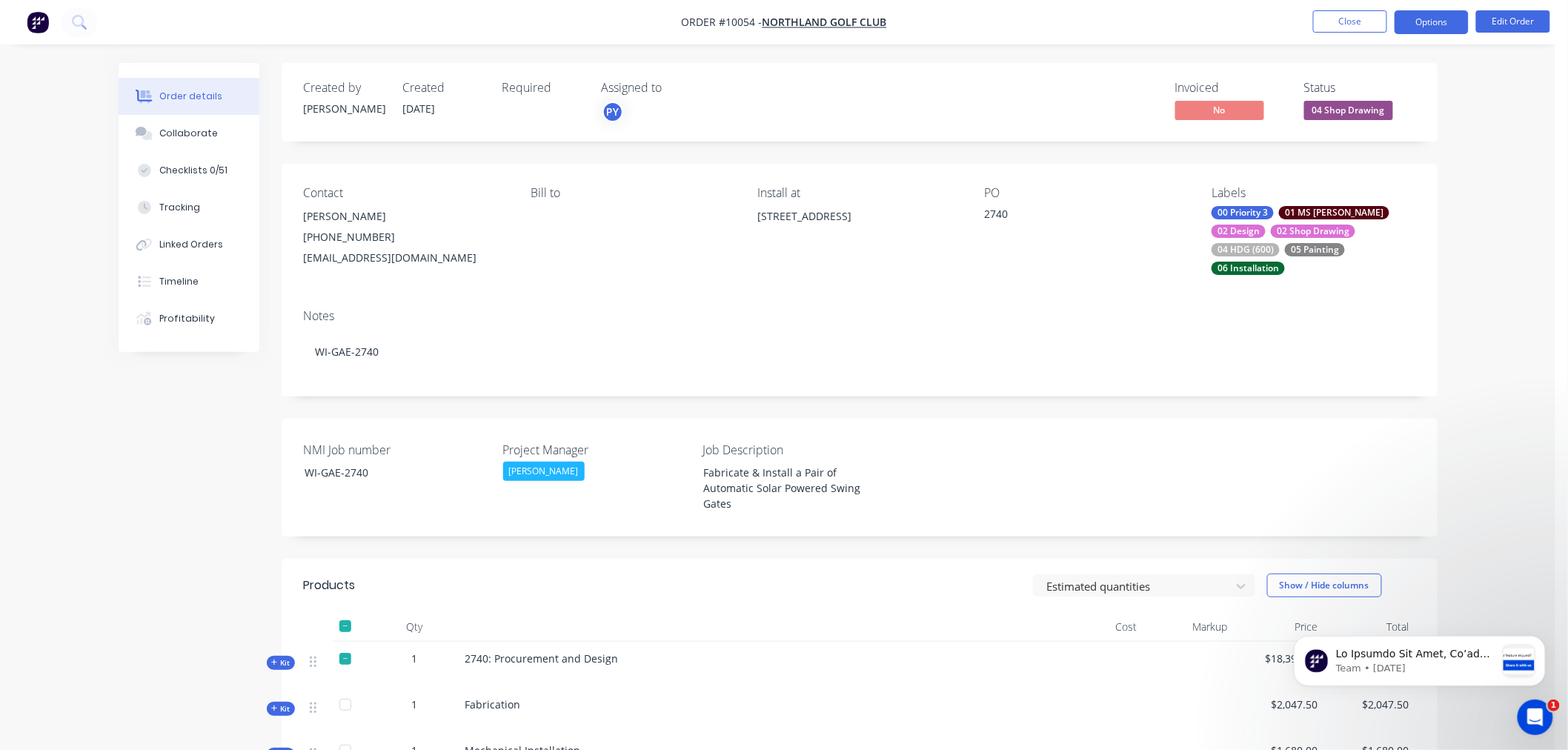
click at [1421, 19] on button "Options" at bounding box center [1430, 22] width 74 height 24
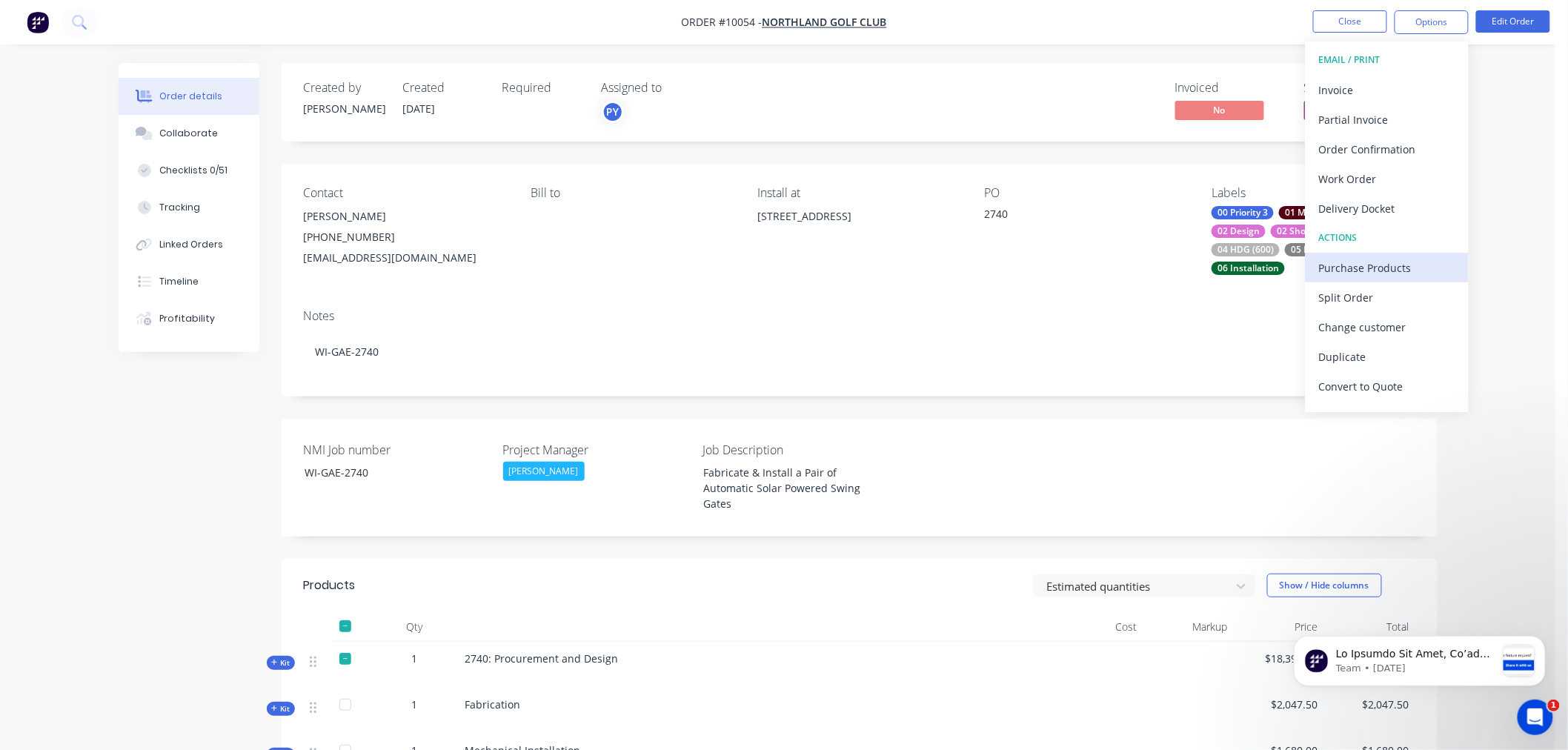
click at [1361, 270] on div "Purchase Products" at bounding box center [1386, 268] width 136 height 22
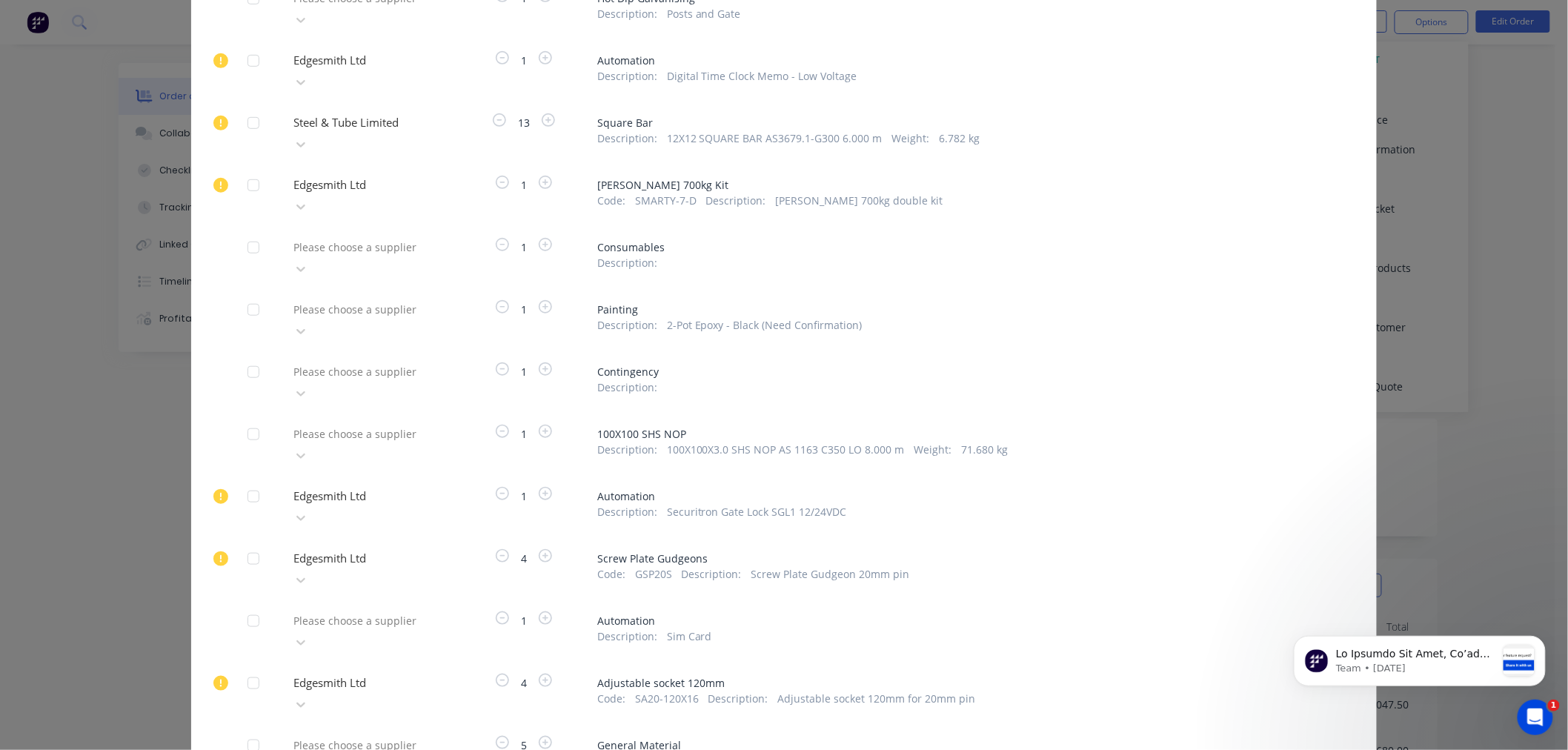
scroll to position [329, 0]
click at [246, 475] on div at bounding box center [253, 490] width 30 height 30
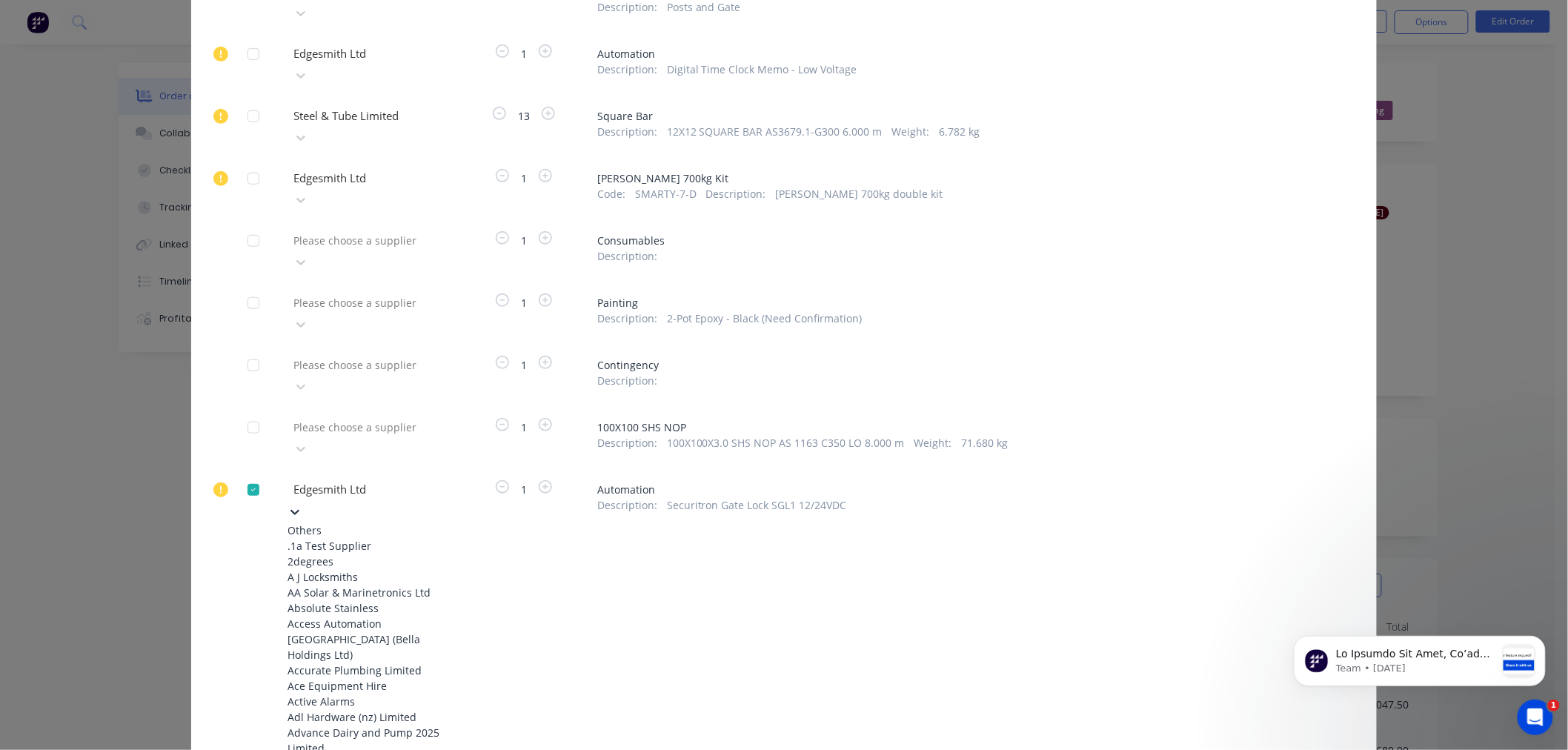
click at [302, 504] on icon at bounding box center [294, 511] width 15 height 15
click at [326, 616] on div "Access Automation [GEOGRAPHIC_DATA] (Bella Holdings Ltd)" at bounding box center [369, 639] width 163 height 47
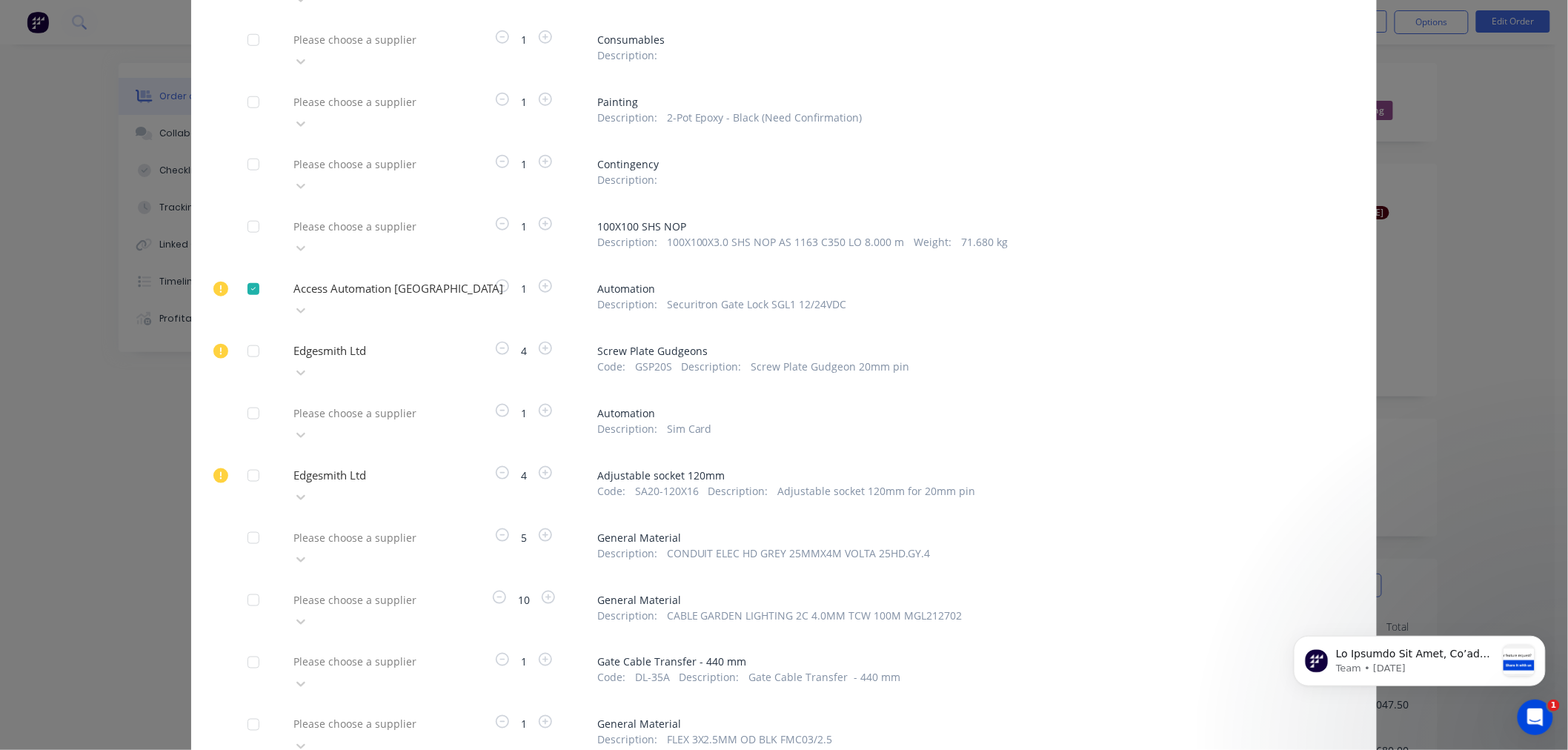
scroll to position [576, 0]
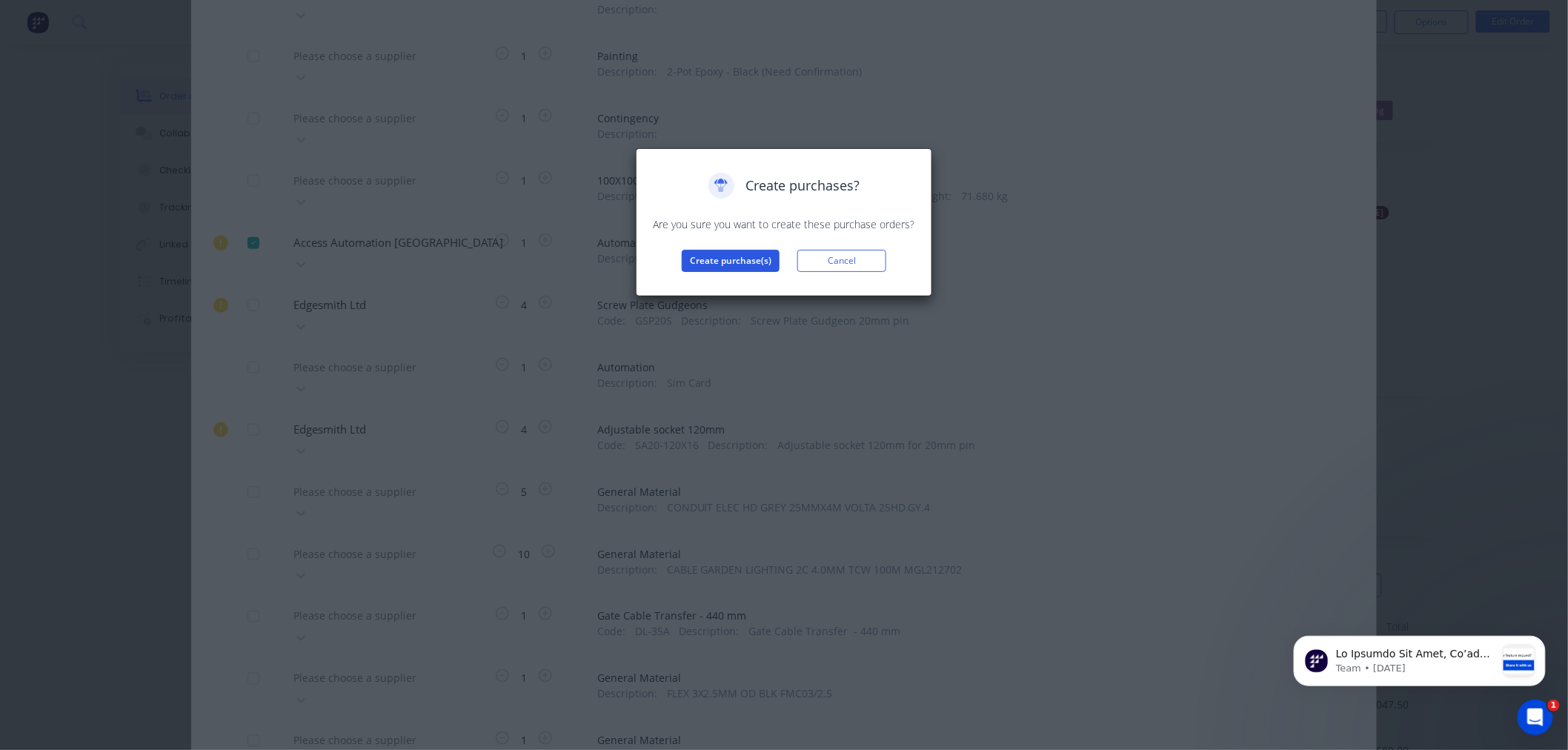
click at [709, 264] on button "Create purchase(s)" at bounding box center [730, 260] width 98 height 23
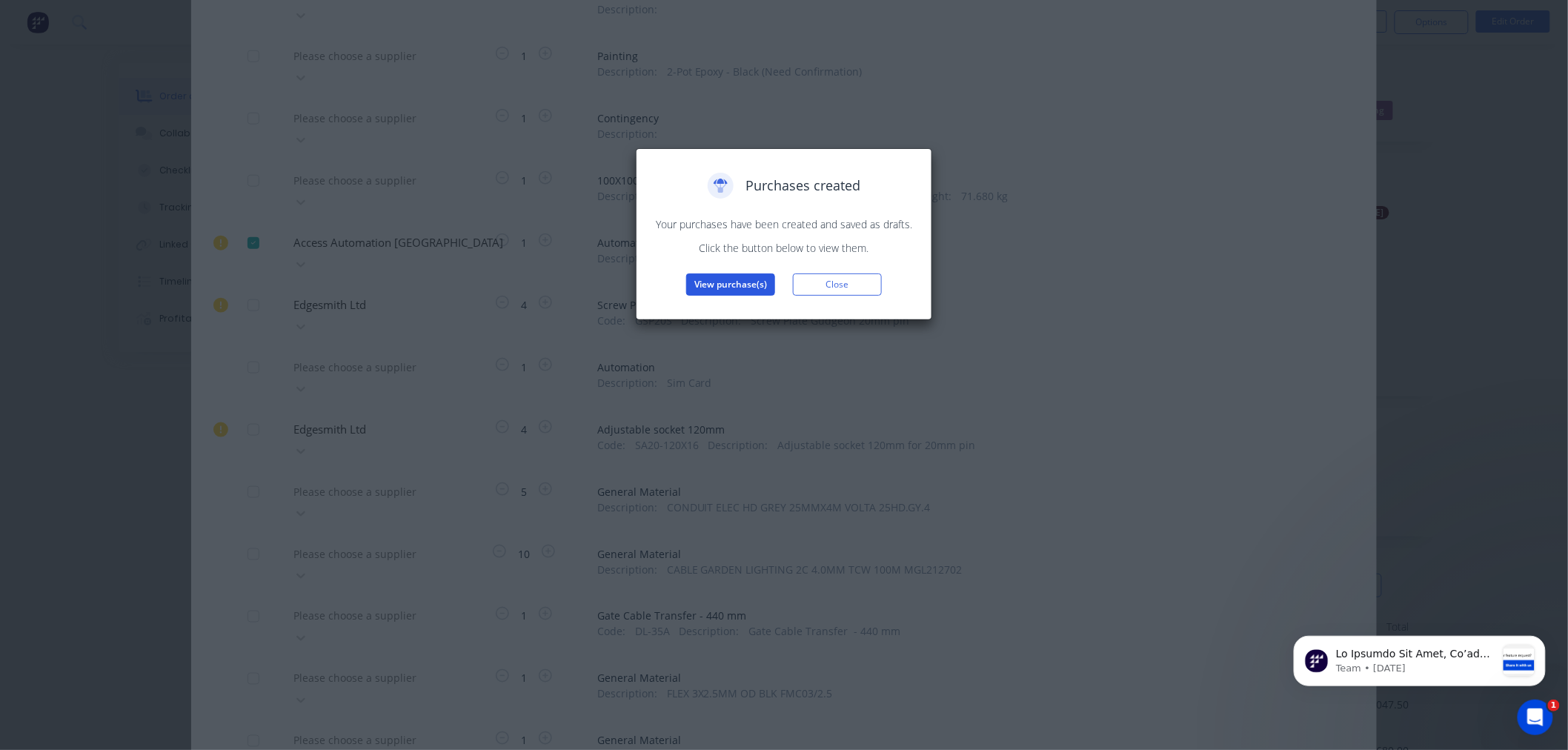
click at [717, 284] on button "View purchase(s)" at bounding box center [730, 284] width 89 height 23
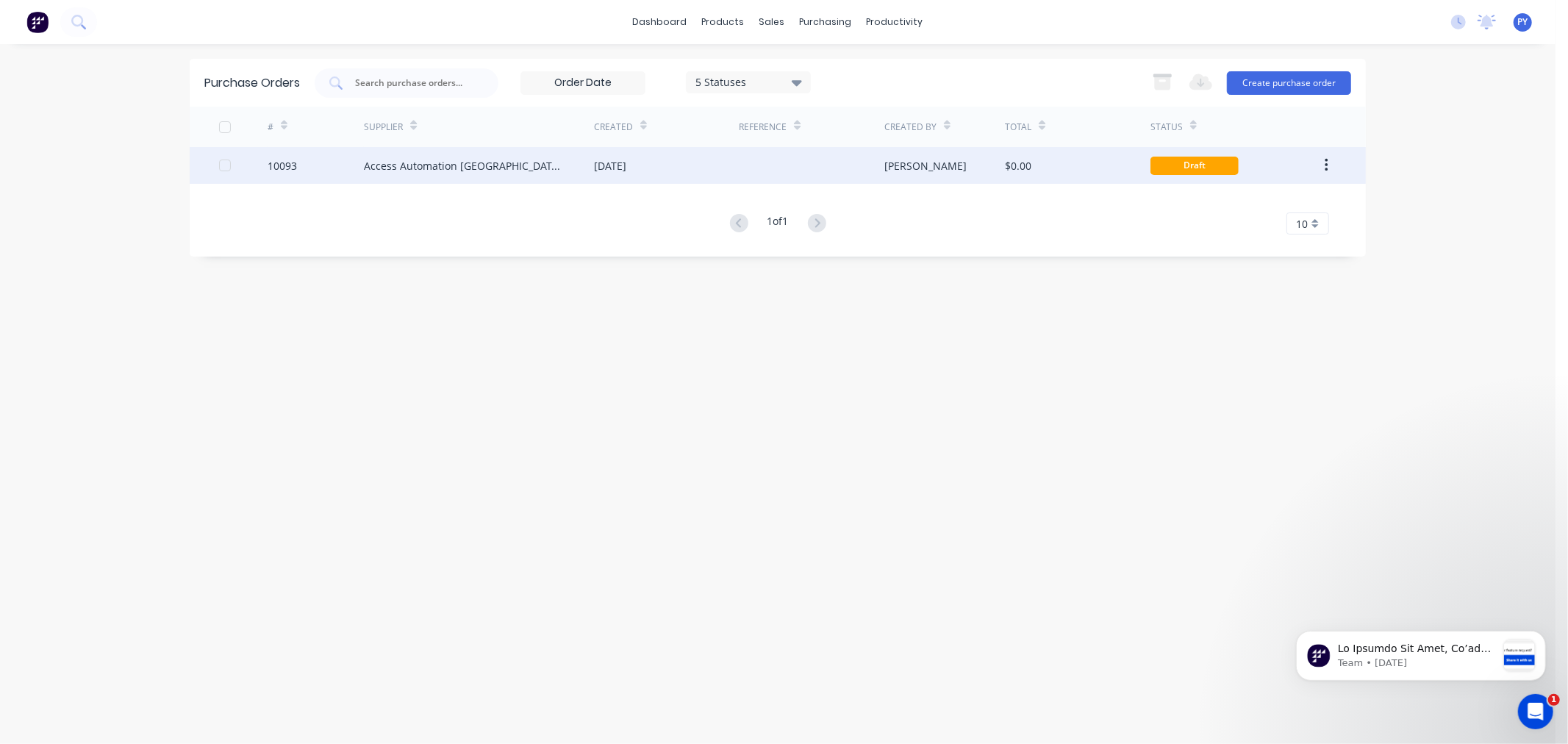
click at [466, 166] on div "Access Automation [GEOGRAPHIC_DATA] (Bella Holdings Ltd)" at bounding box center [464, 166] width 200 height 15
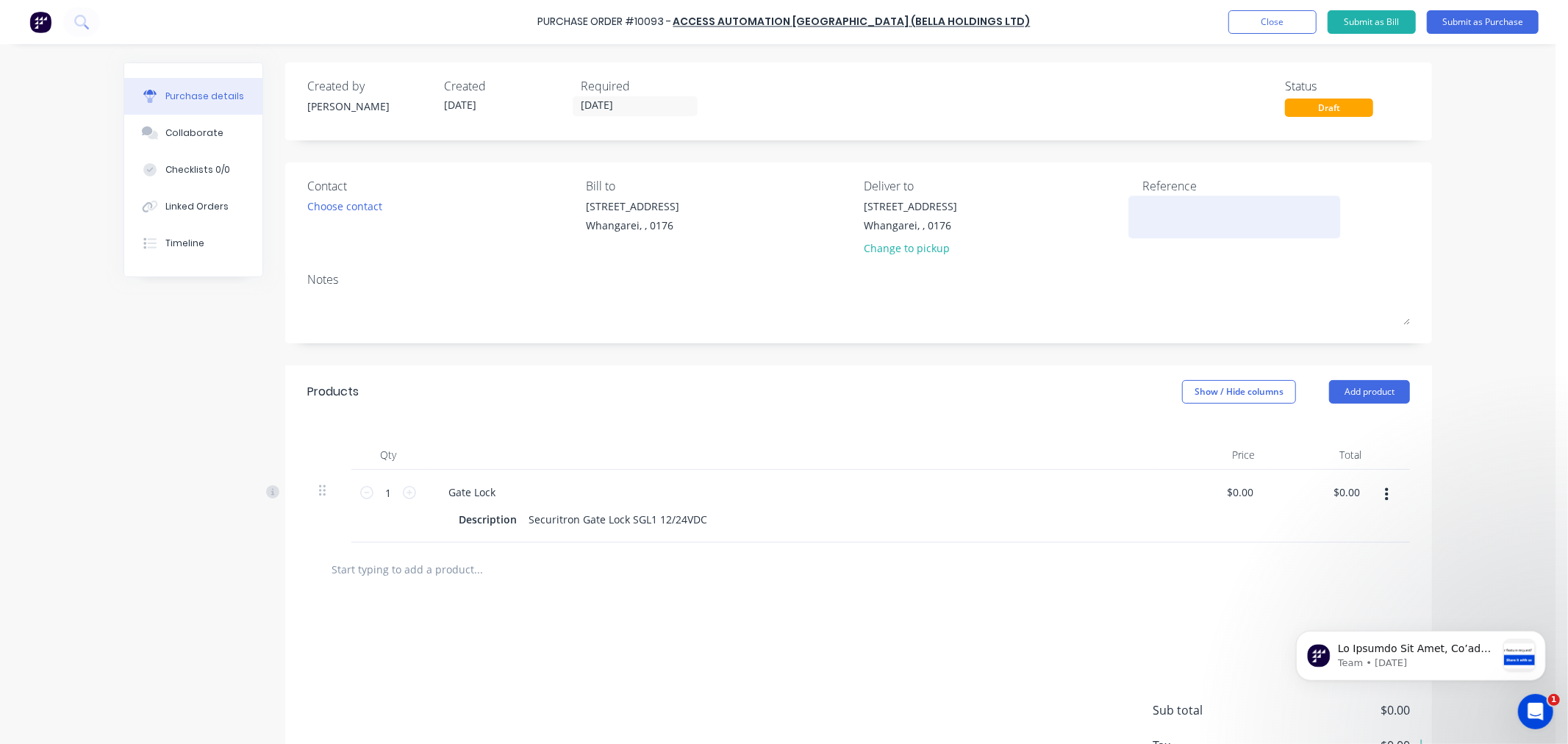
click at [1151, 207] on textarea at bounding box center [1234, 214] width 183 height 33
type textarea "2740"
type textarea "x"
type textarea "2740"
click at [591, 106] on input "[DATE]" at bounding box center [635, 106] width 123 height 19
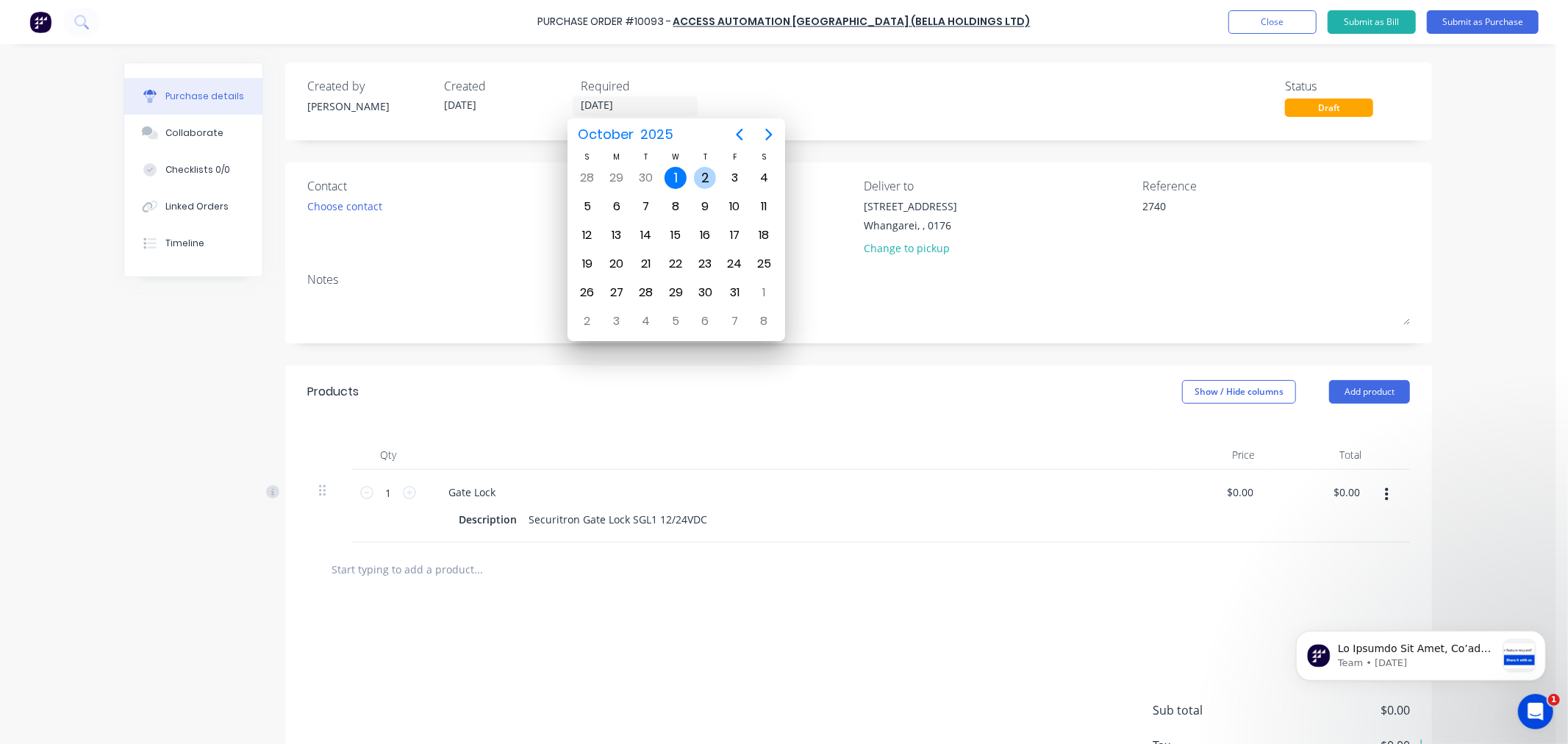
click at [704, 173] on div "2" at bounding box center [705, 177] width 22 height 22
type textarea "x"
type input "[DATE]"
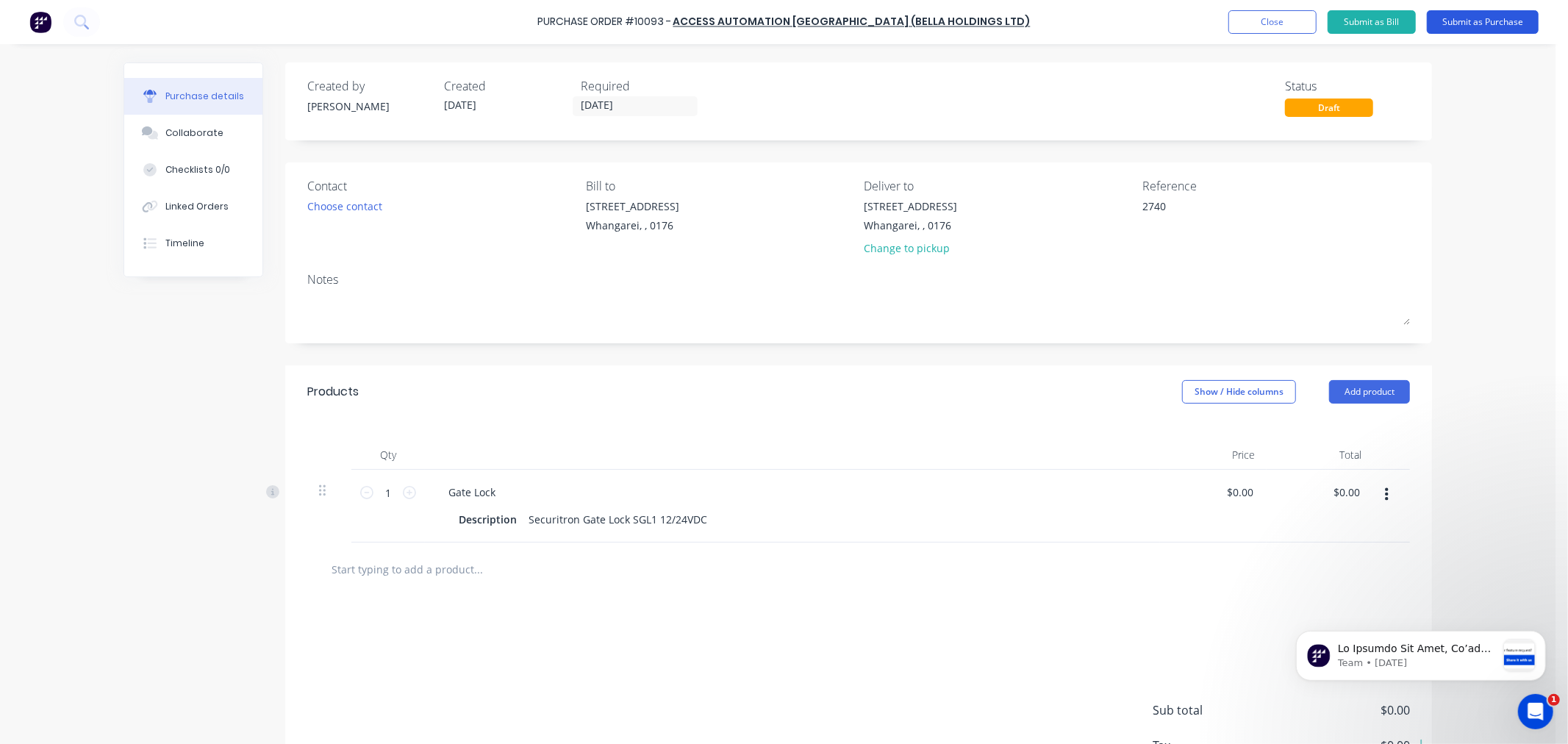
click at [1472, 23] on button "Submit as Purchase" at bounding box center [1482, 22] width 112 height 24
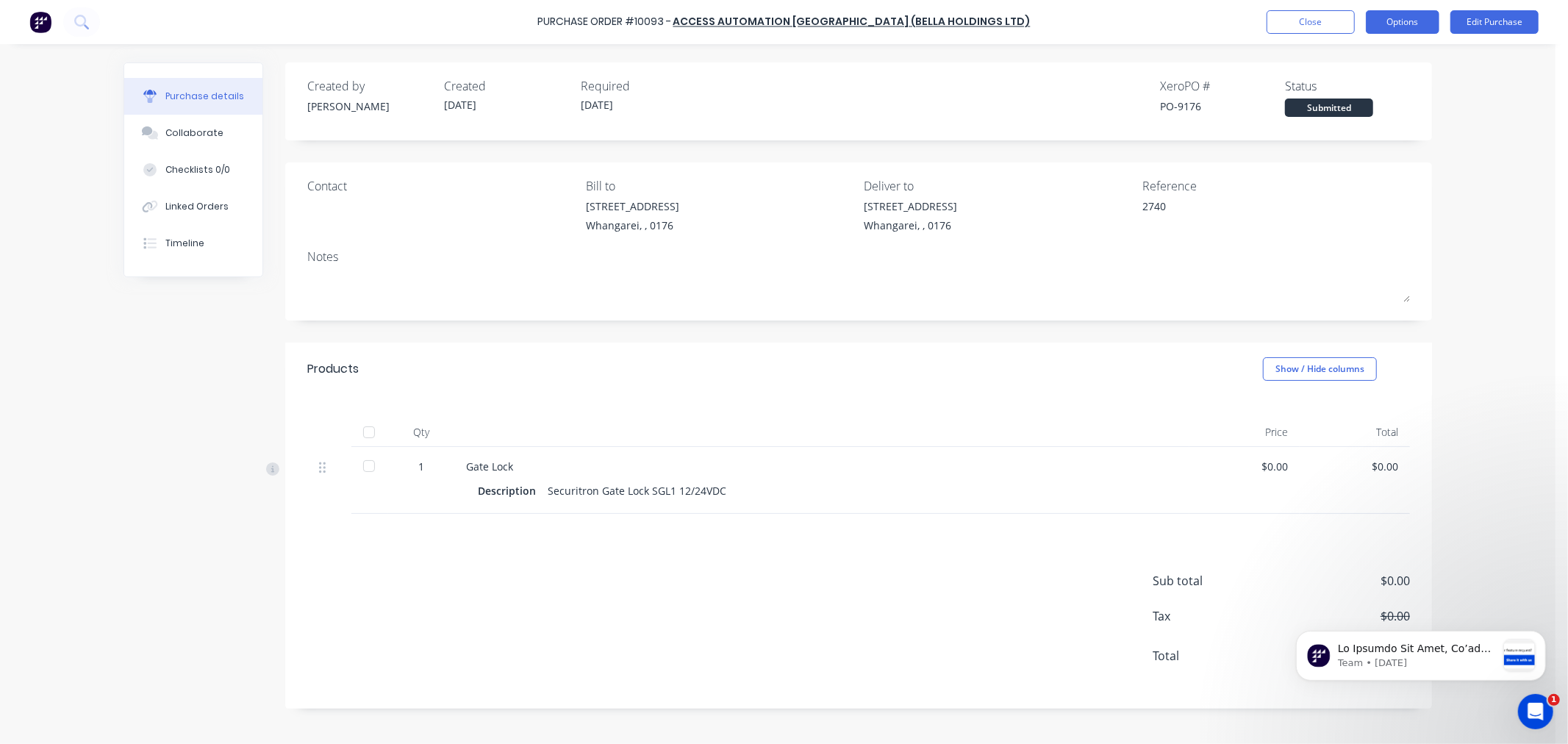
click at [1395, 24] on button "Options" at bounding box center [1402, 22] width 73 height 24
click at [1338, 60] on div "Print / Email" at bounding box center [1369, 60] width 113 height 22
click at [1344, 114] on div "Without pricing" at bounding box center [1369, 119] width 113 height 22
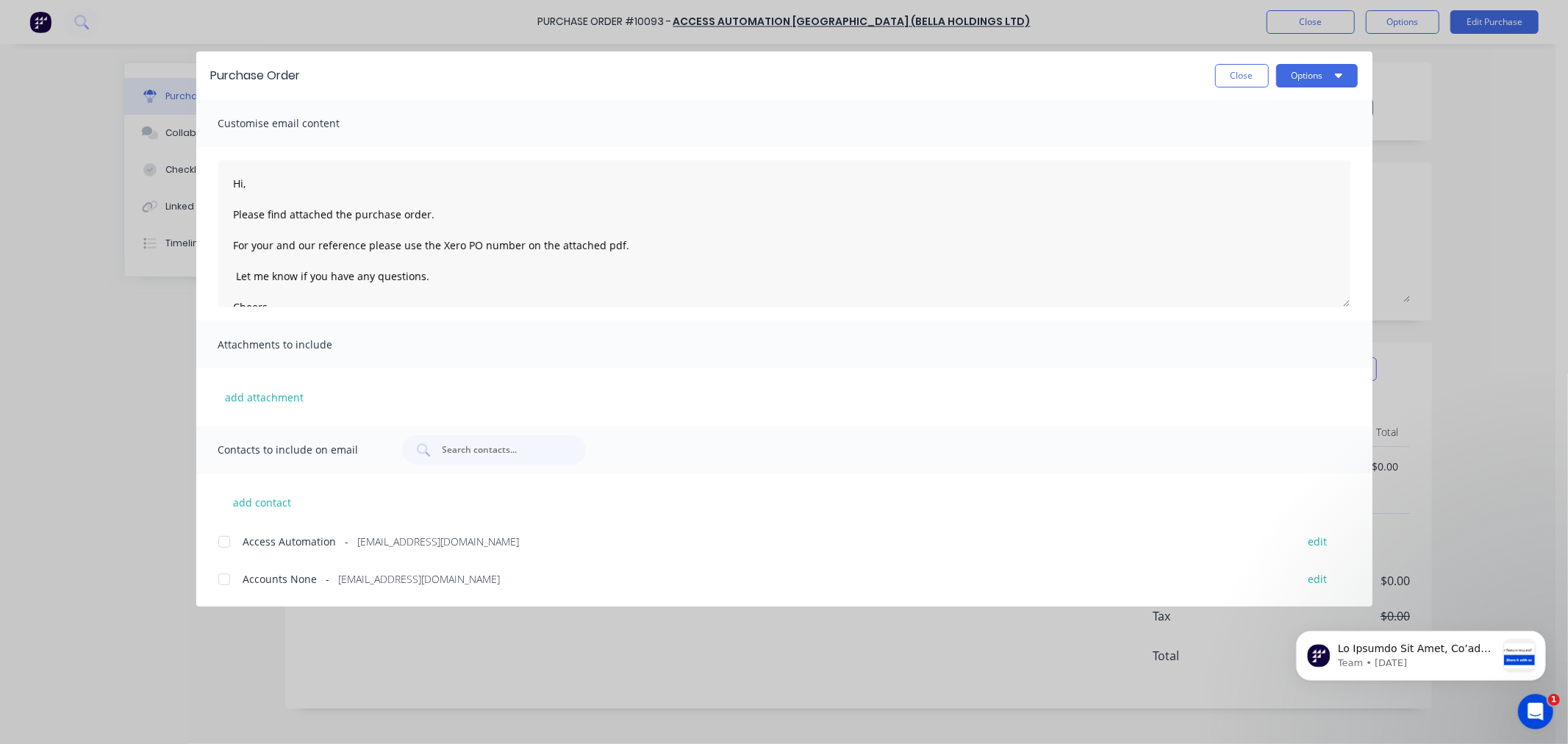
click at [224, 540] on div at bounding box center [224, 542] width 29 height 29
click at [1334, 74] on icon "button" at bounding box center [1338, 76] width 8 height 5
click at [1250, 169] on div "Email" at bounding box center [1287, 172] width 113 height 22
click at [1233, 76] on button "Close" at bounding box center [1242, 76] width 54 height 24
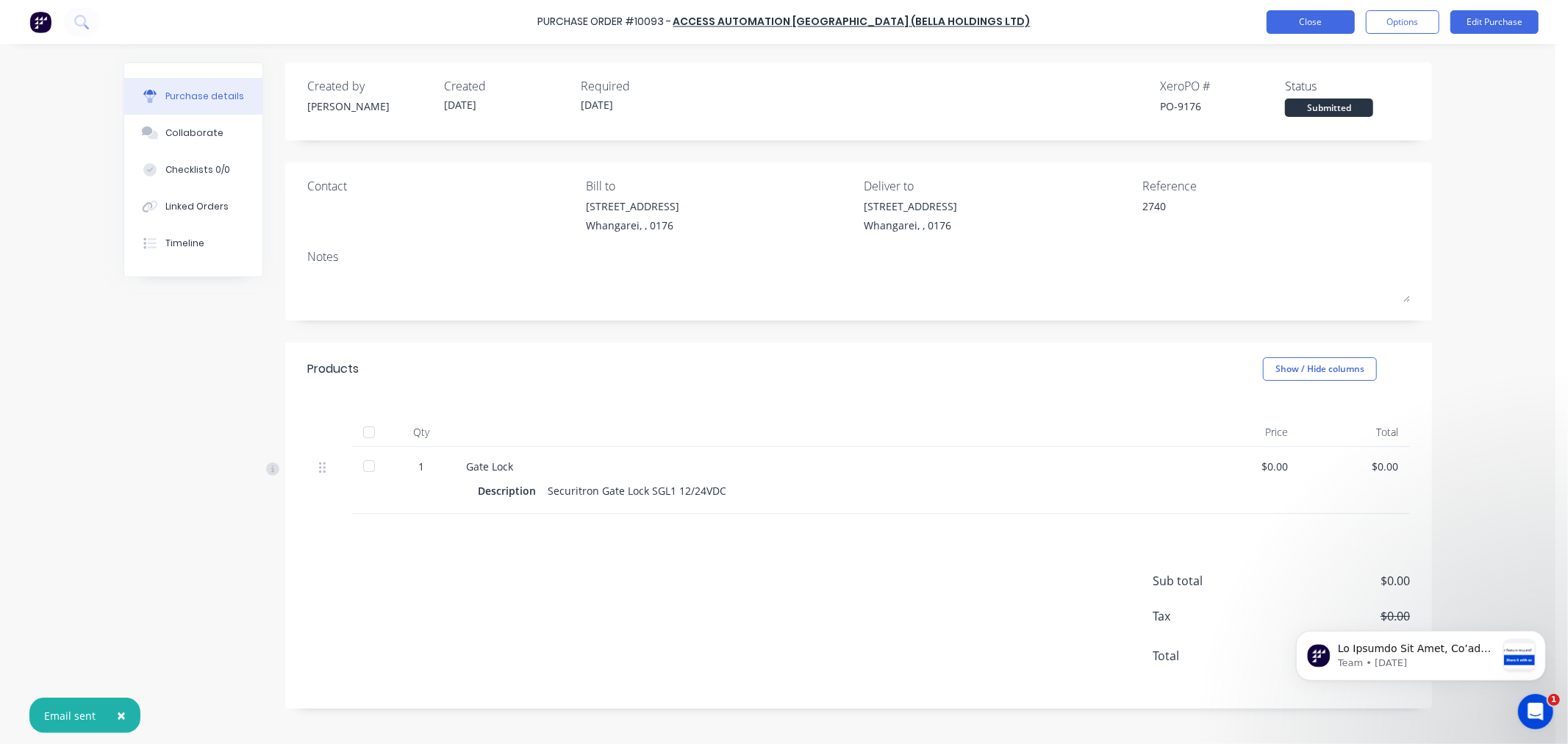
type textarea "x"
click at [1324, 23] on button "Close" at bounding box center [1311, 22] width 88 height 24
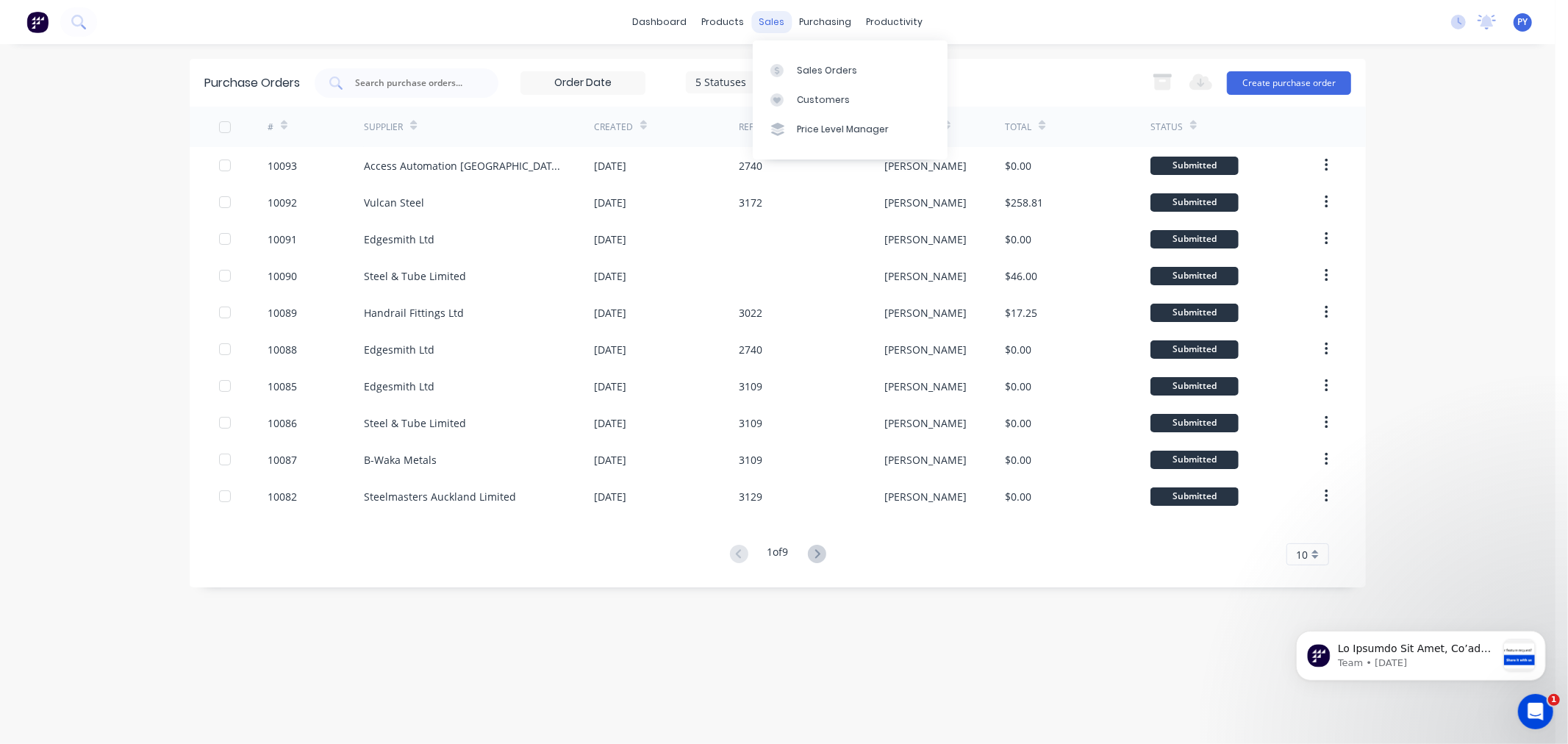
click at [770, 23] on div "sales" at bounding box center [772, 22] width 40 height 22
click at [805, 68] on div "Sales Orders" at bounding box center [827, 70] width 60 height 13
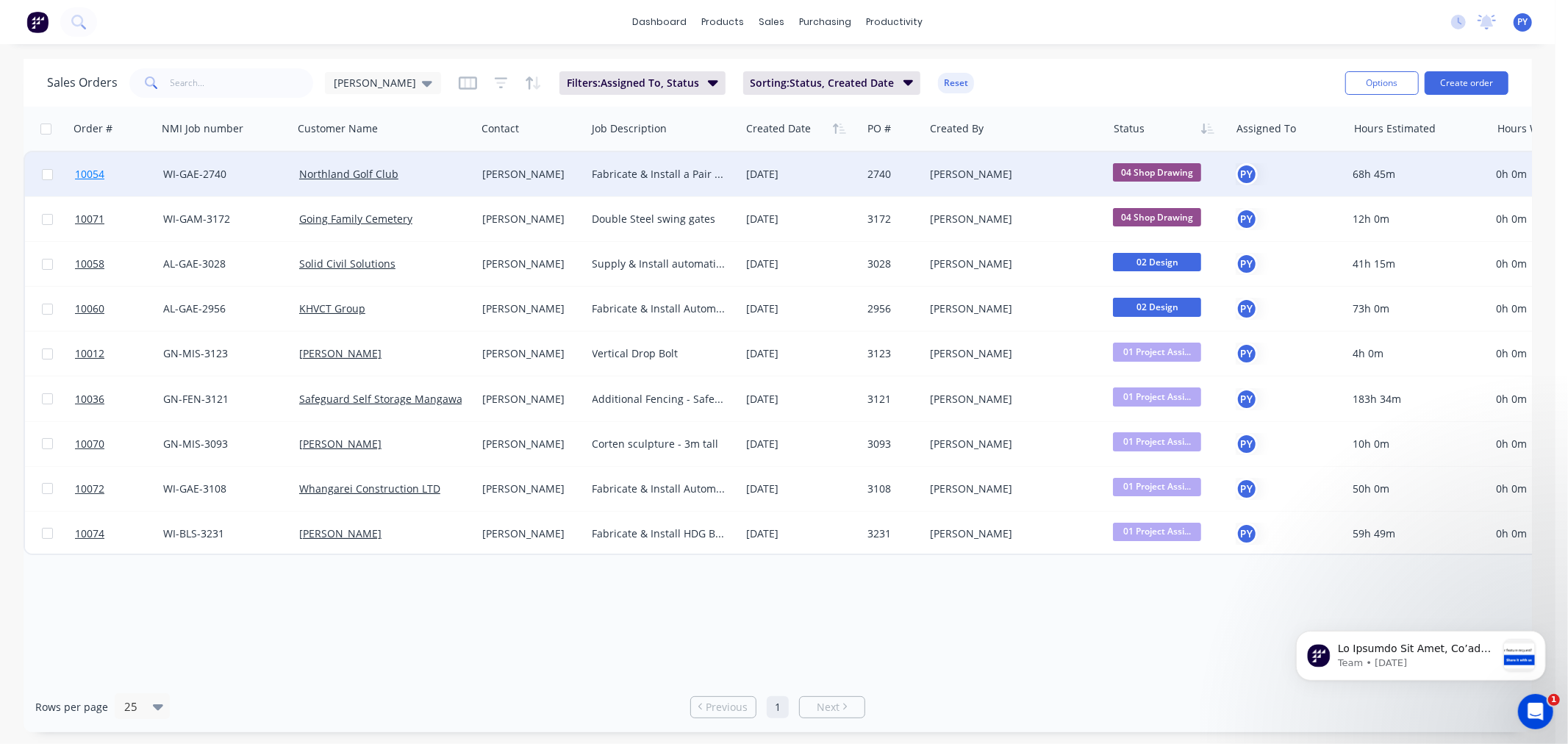
click at [93, 170] on span "10054" at bounding box center [89, 173] width 29 height 15
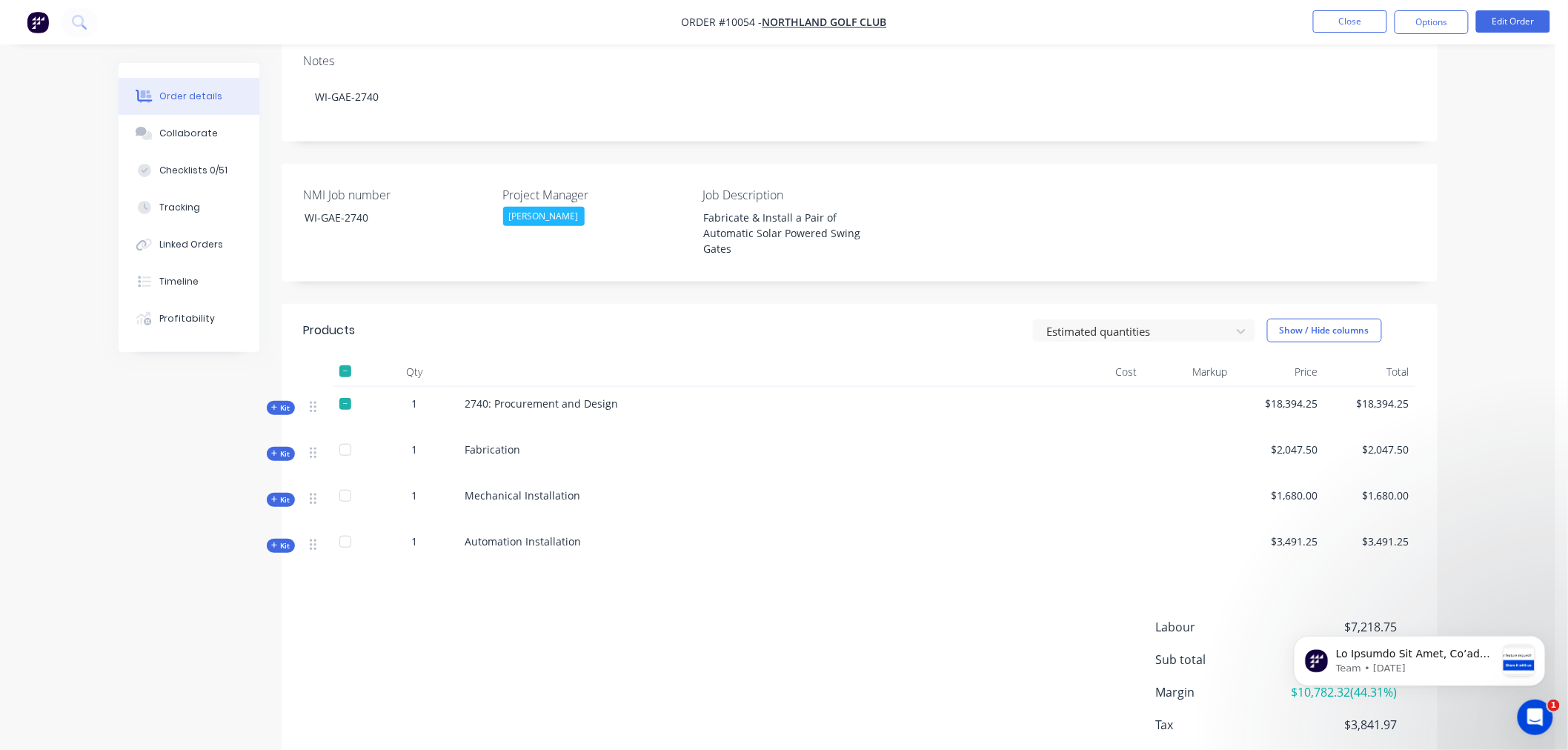
scroll to position [246, 0]
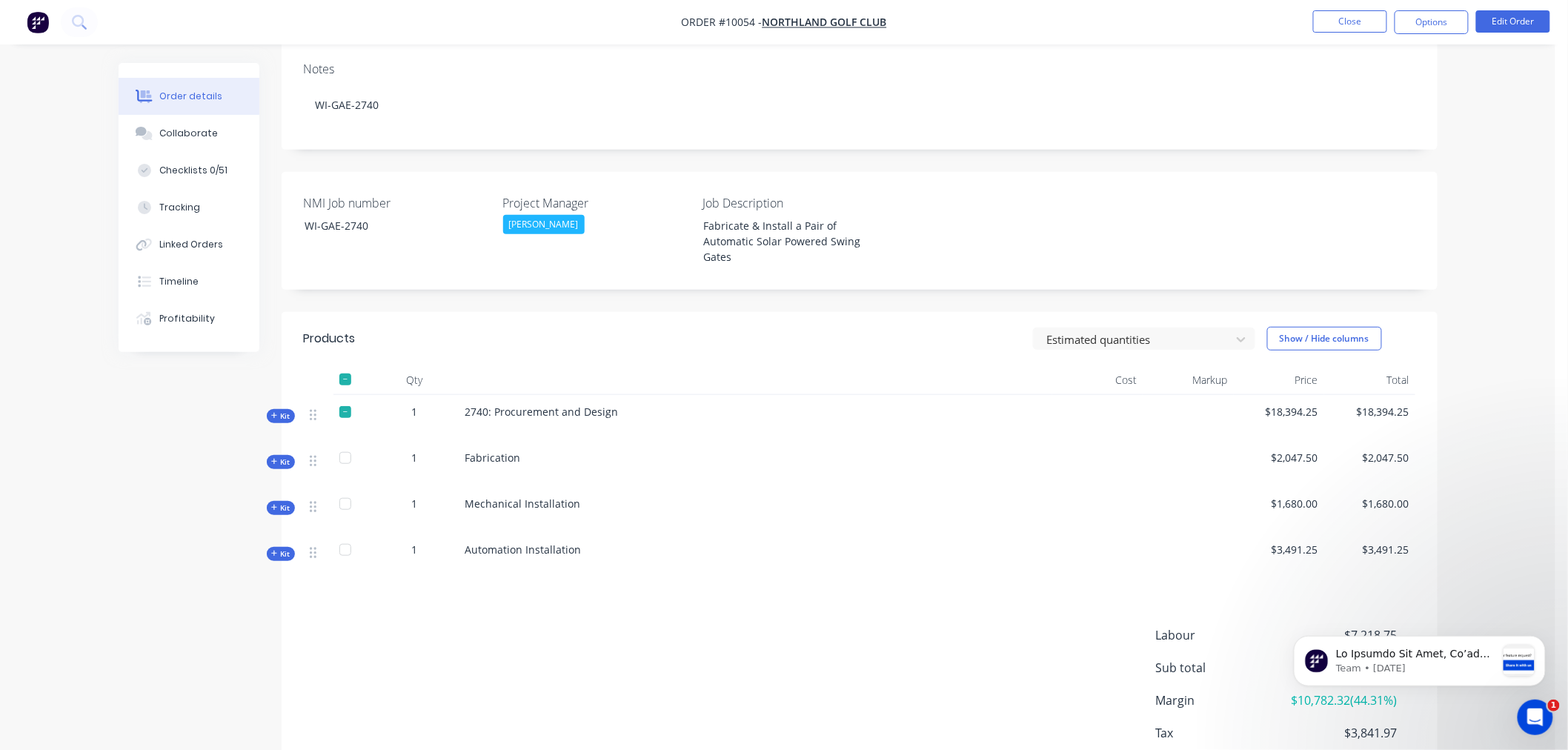
click at [338, 406] on div at bounding box center [345, 412] width 30 height 30
click at [346, 407] on div at bounding box center [345, 412] width 30 height 30
click at [287, 410] on span "Kit" at bounding box center [280, 416] width 19 height 11
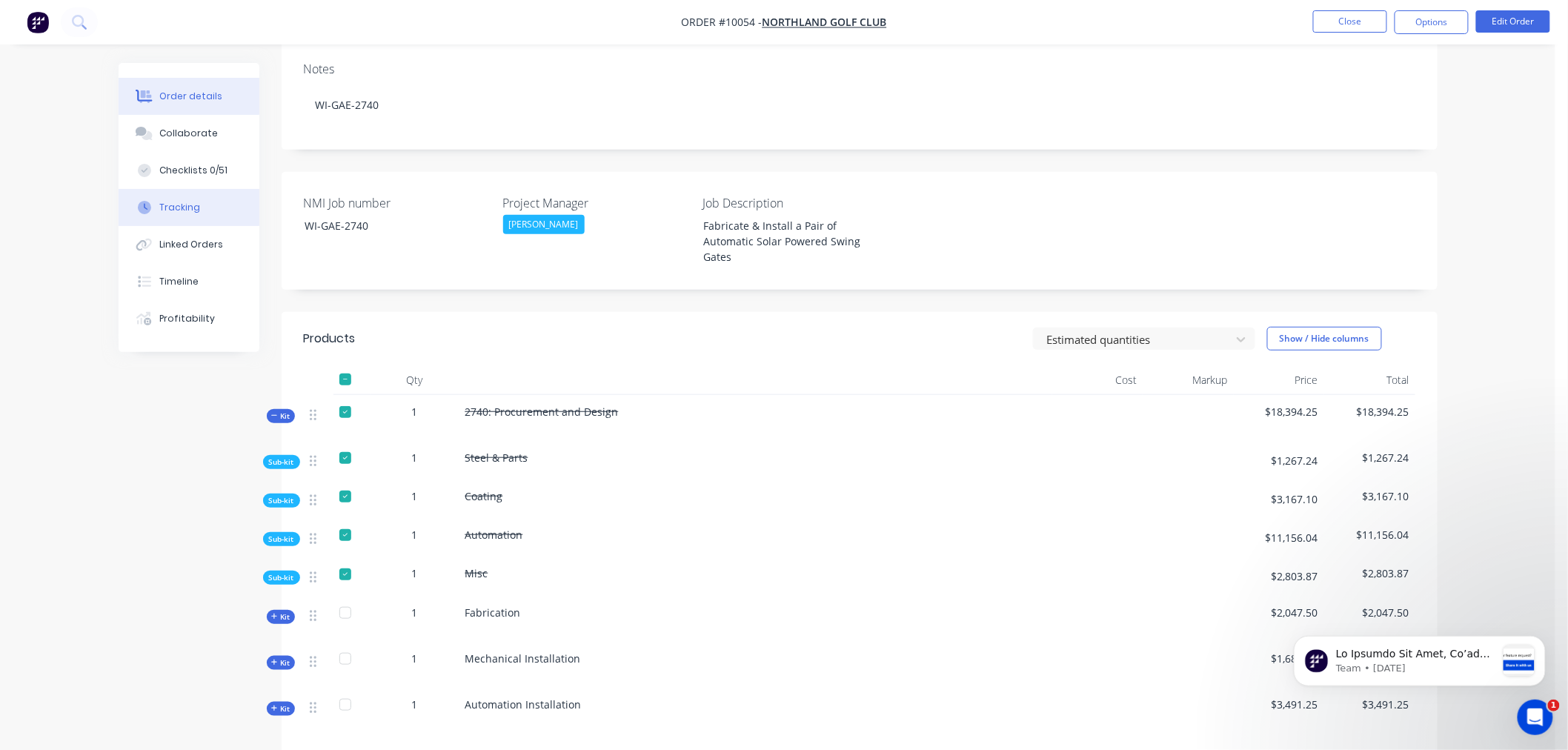
click at [179, 201] on div "Tracking" at bounding box center [179, 207] width 40 height 13
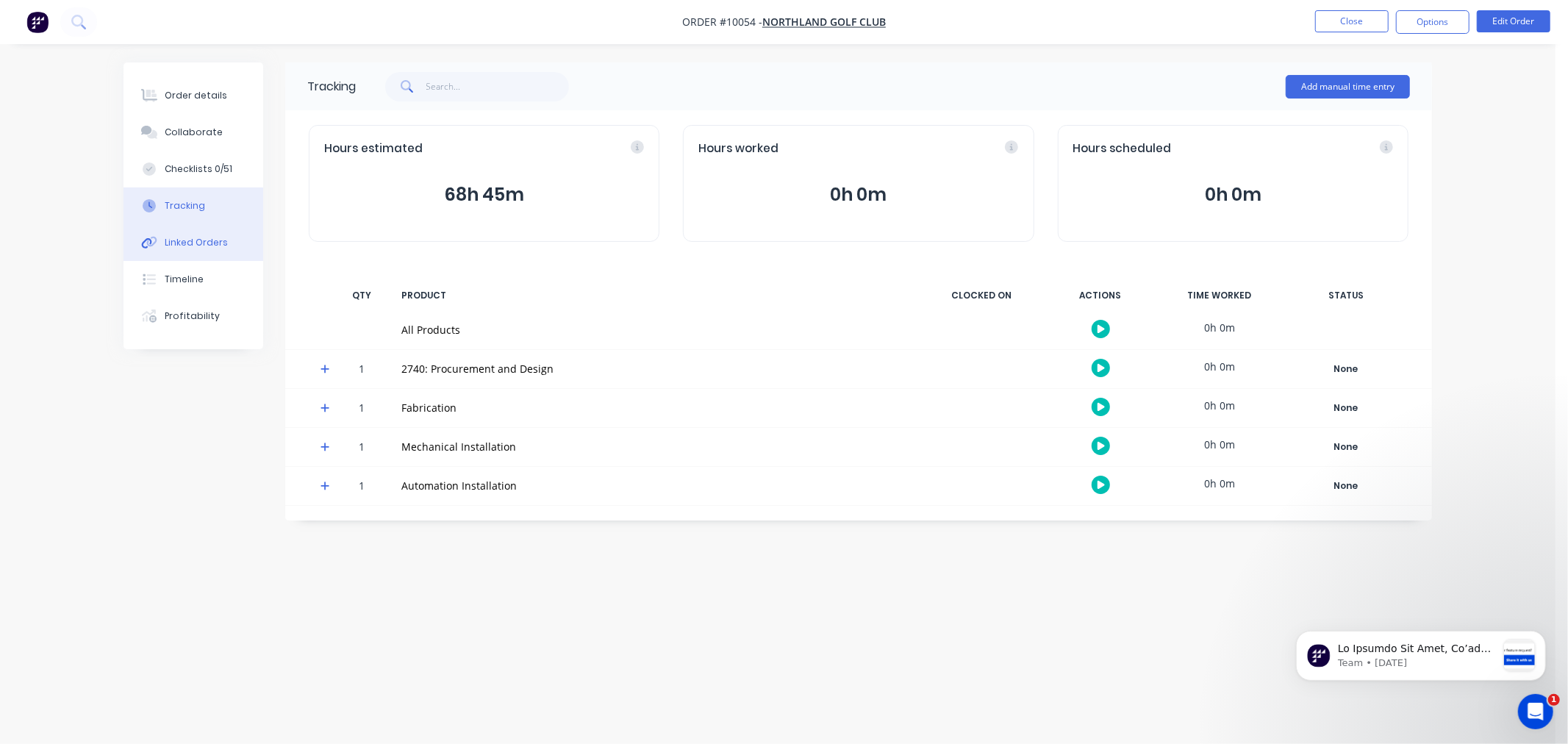
click at [191, 241] on div "Linked Orders" at bounding box center [197, 242] width 63 height 13
